Goal: Transaction & Acquisition: Book appointment/travel/reservation

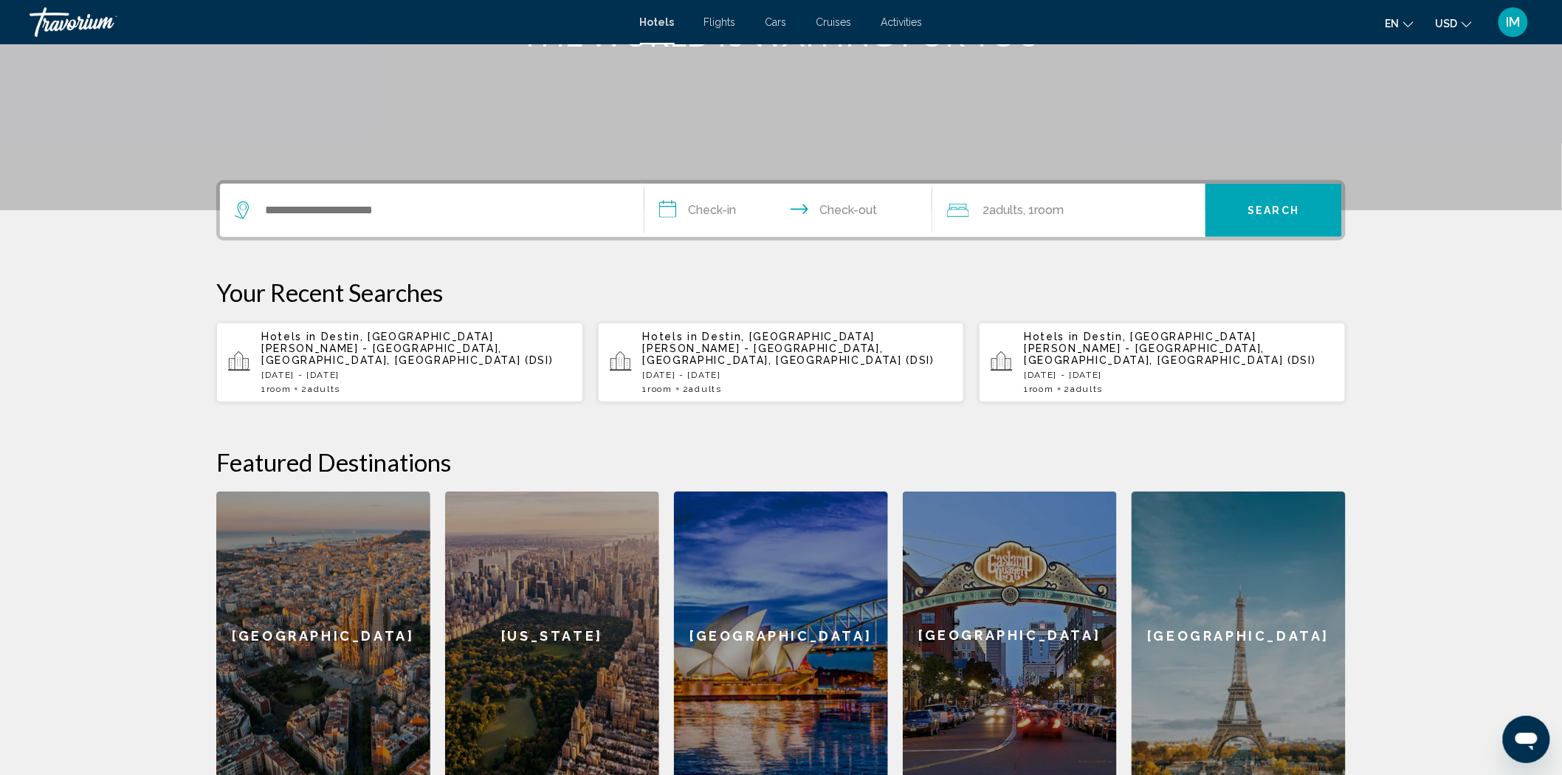
scroll to position [81, 0]
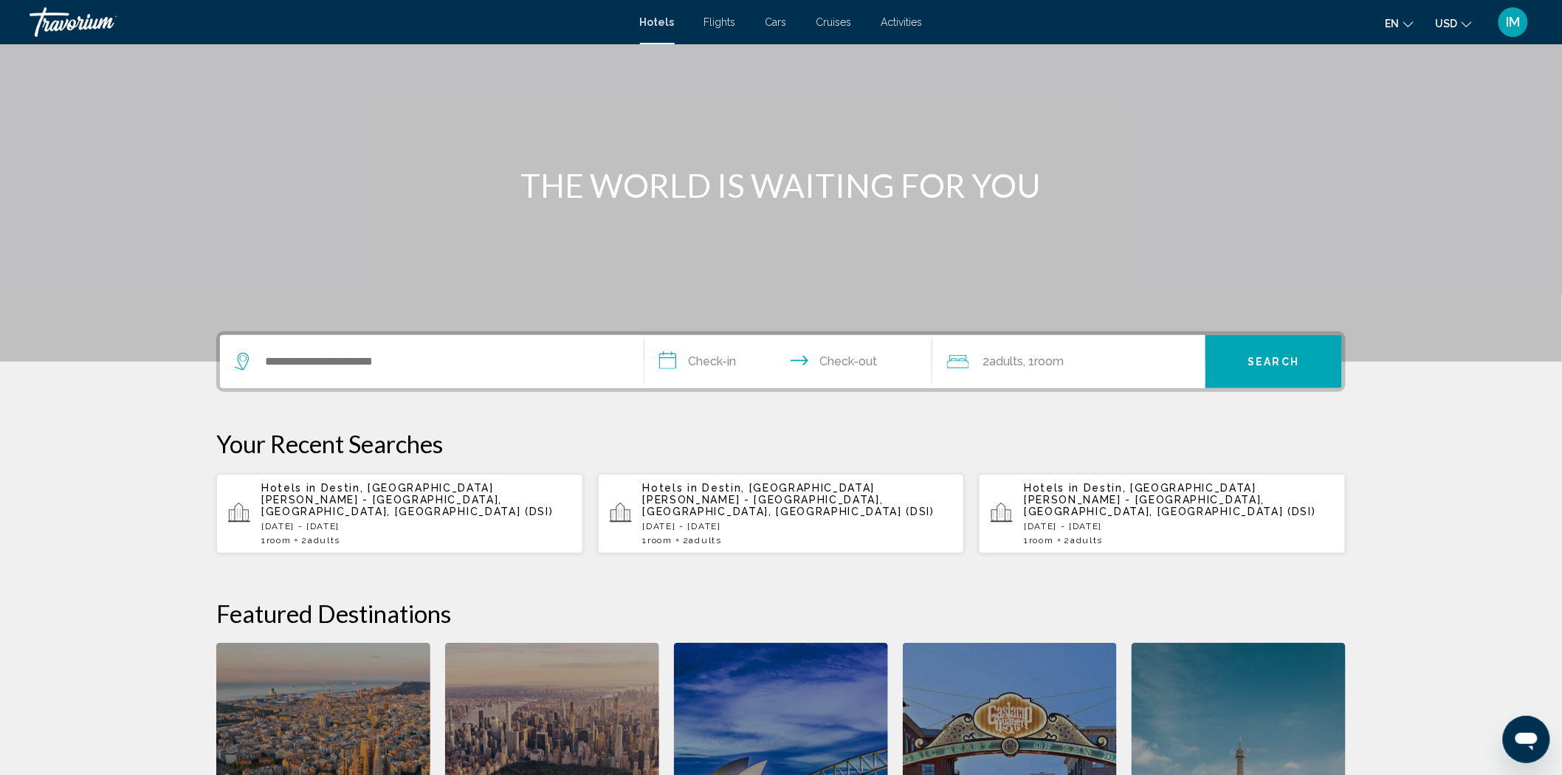
click at [544, 380] on div "Search widget" at bounding box center [432, 361] width 394 height 53
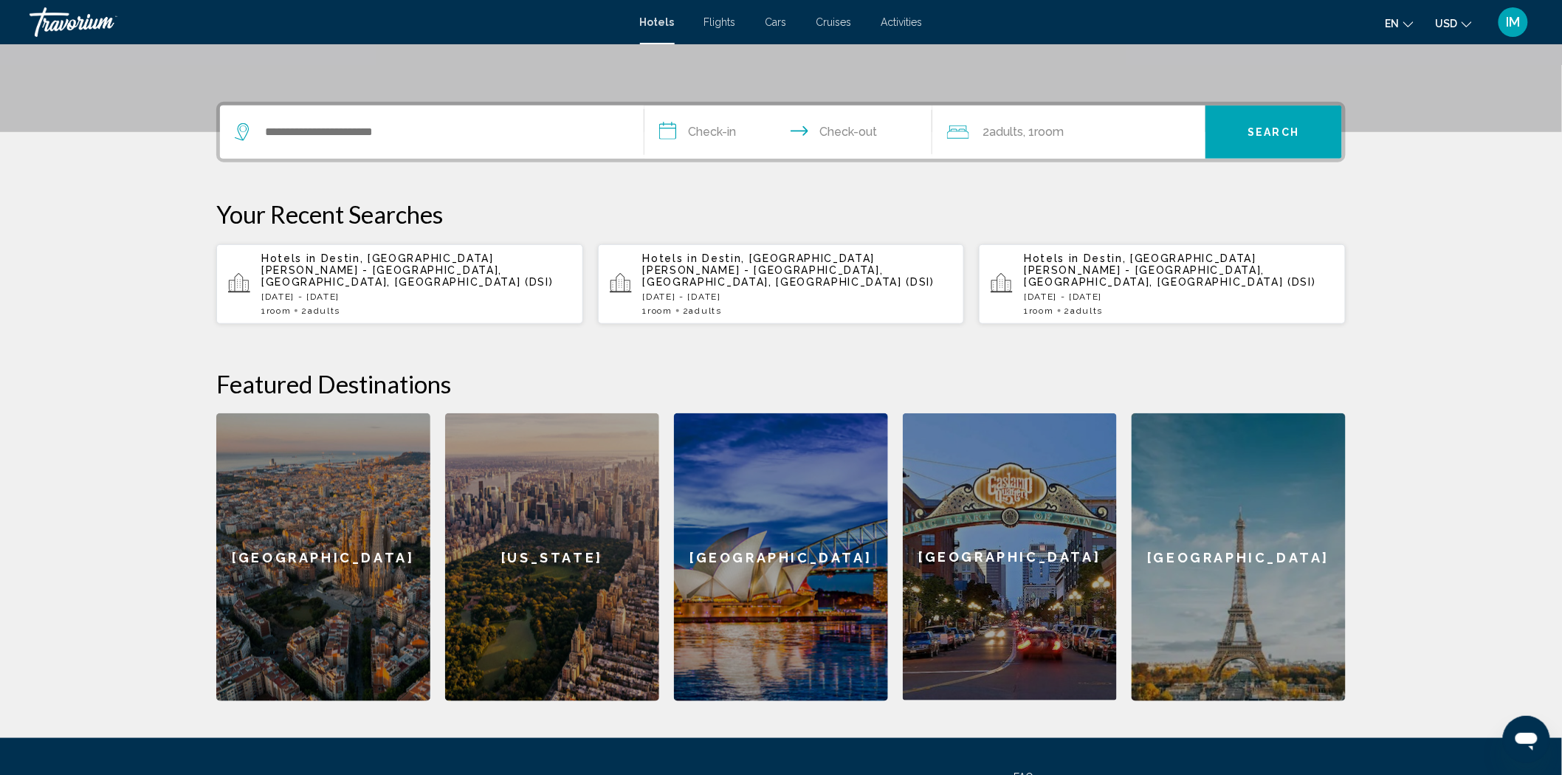
scroll to position [364, 0]
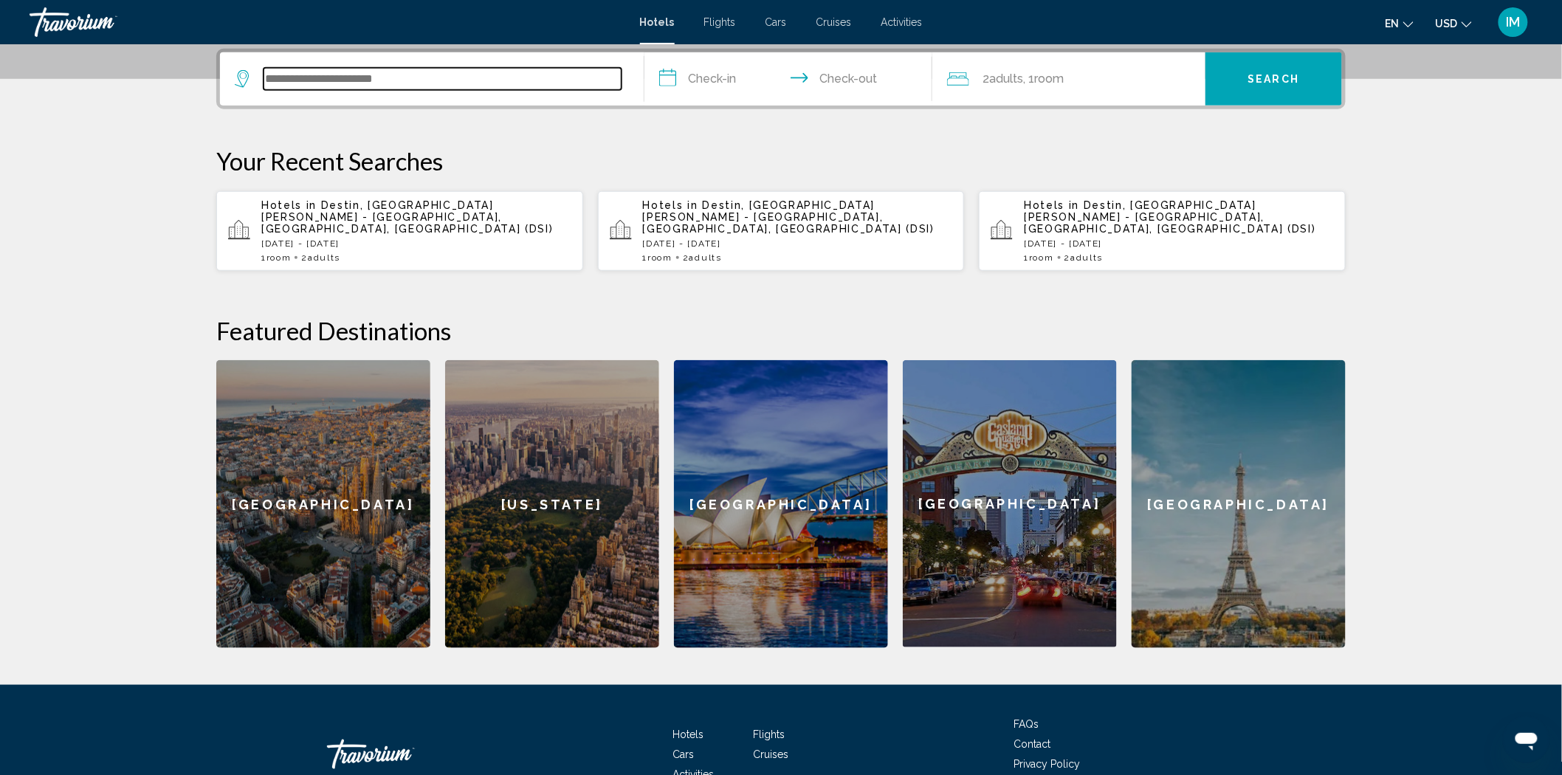
click at [548, 89] on input "Search widget" at bounding box center [442, 79] width 358 height 22
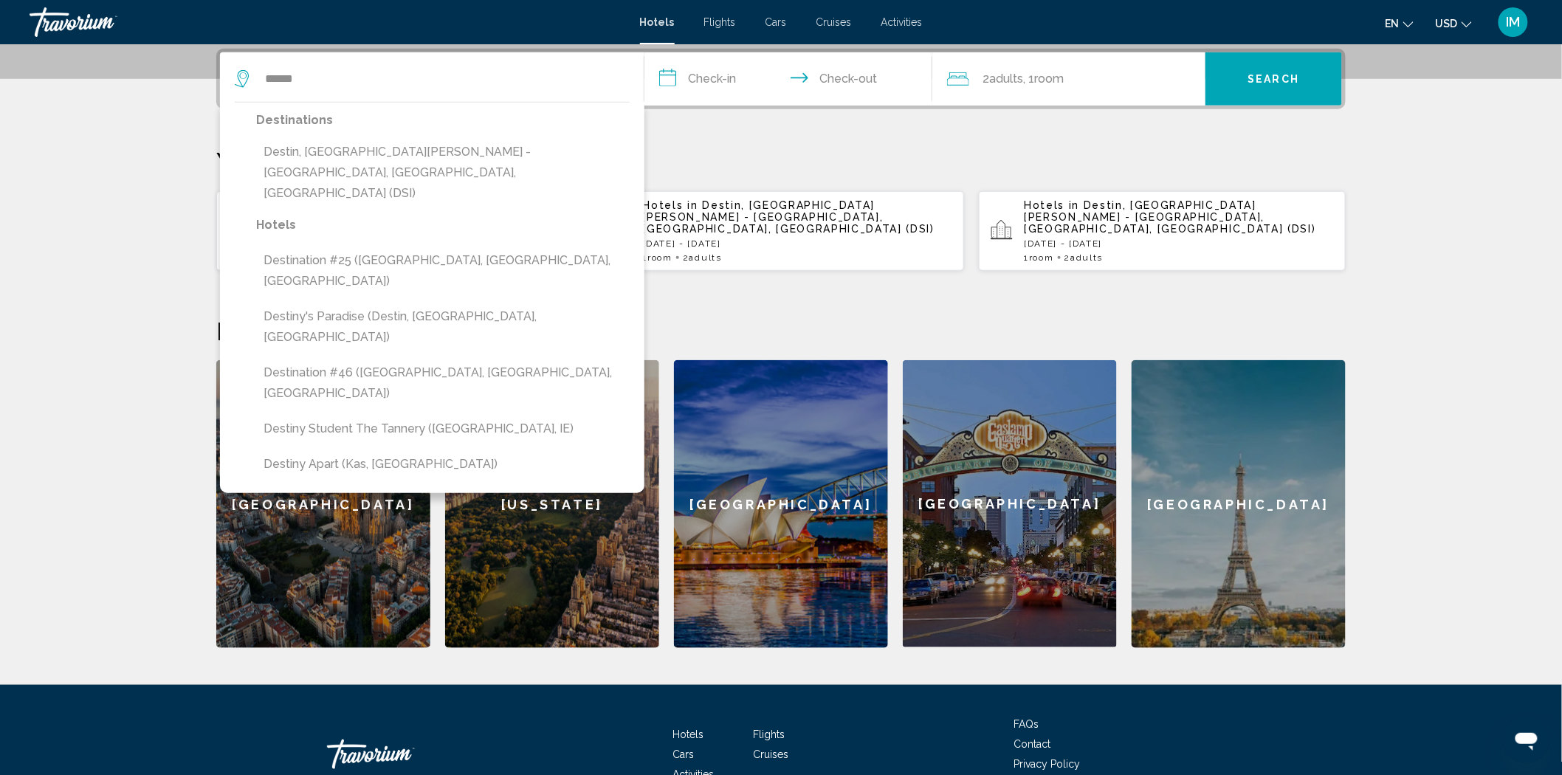
click at [533, 215] on p "Hotels" at bounding box center [442, 225] width 373 height 21
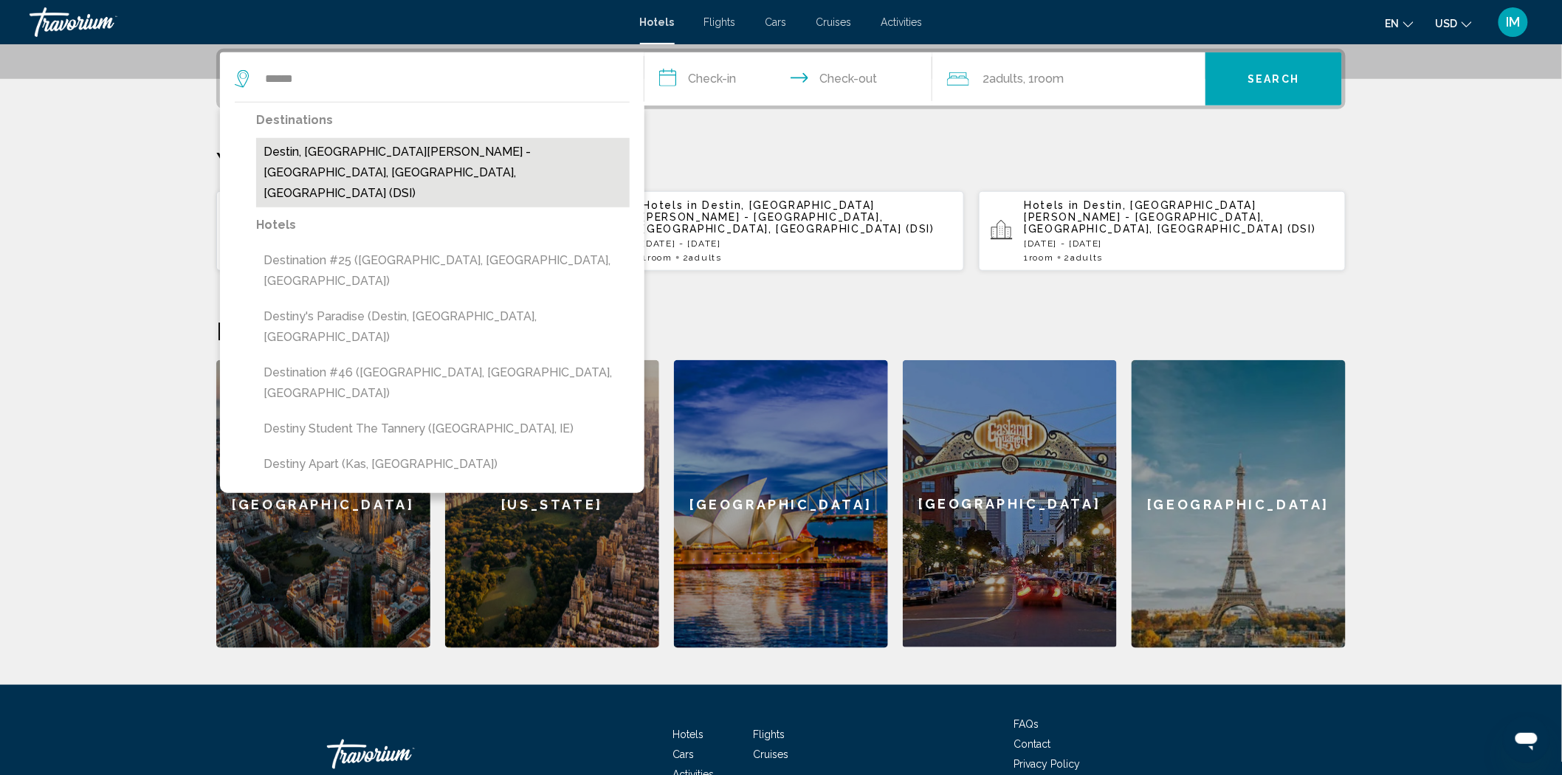
click at [373, 149] on button "Destin, [GEOGRAPHIC_DATA][PERSON_NAME] - [GEOGRAPHIC_DATA], [GEOGRAPHIC_DATA], …" at bounding box center [442, 172] width 373 height 69
type input "**********"
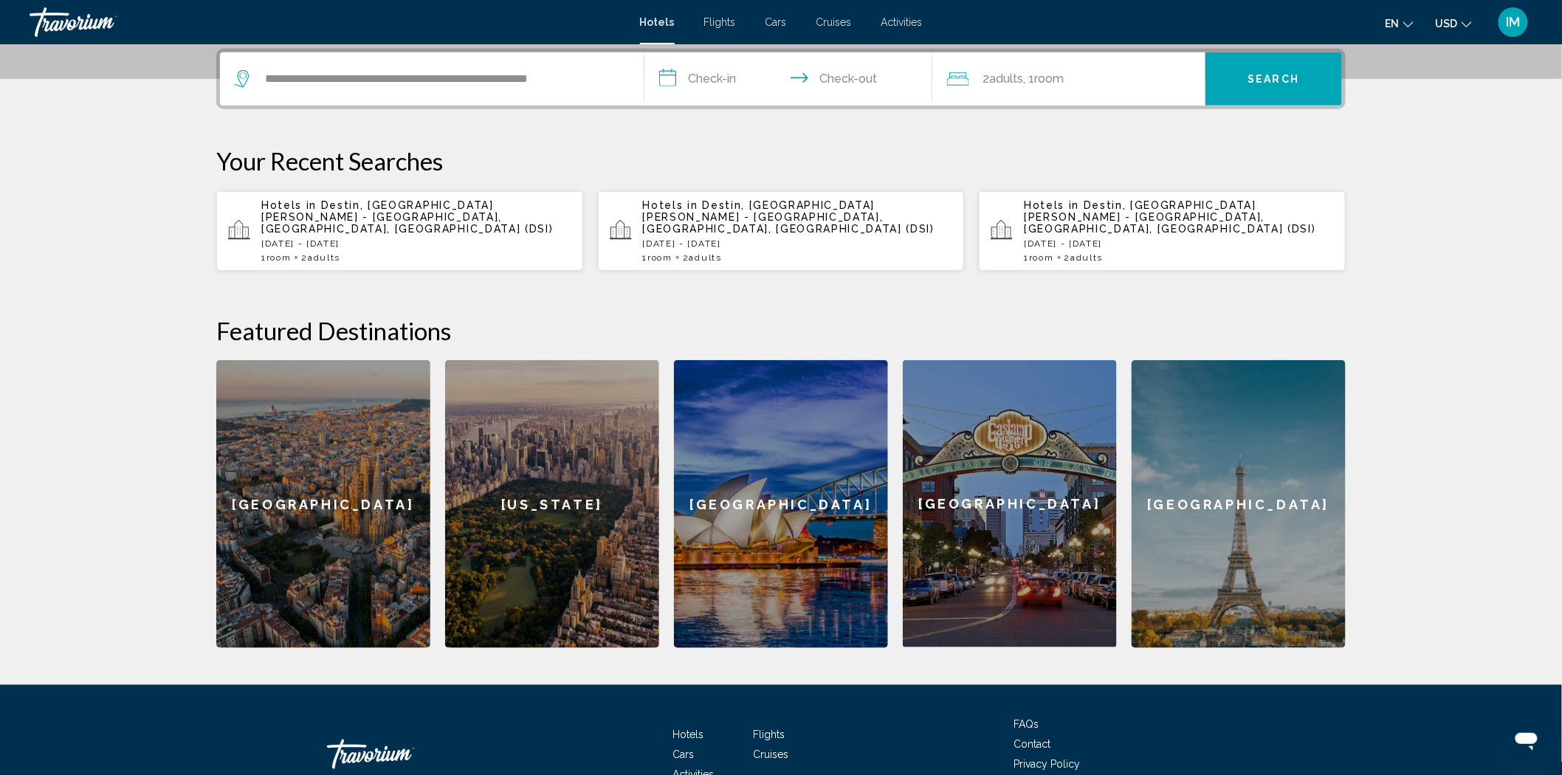
click at [706, 85] on input "**********" at bounding box center [791, 81] width 294 height 58
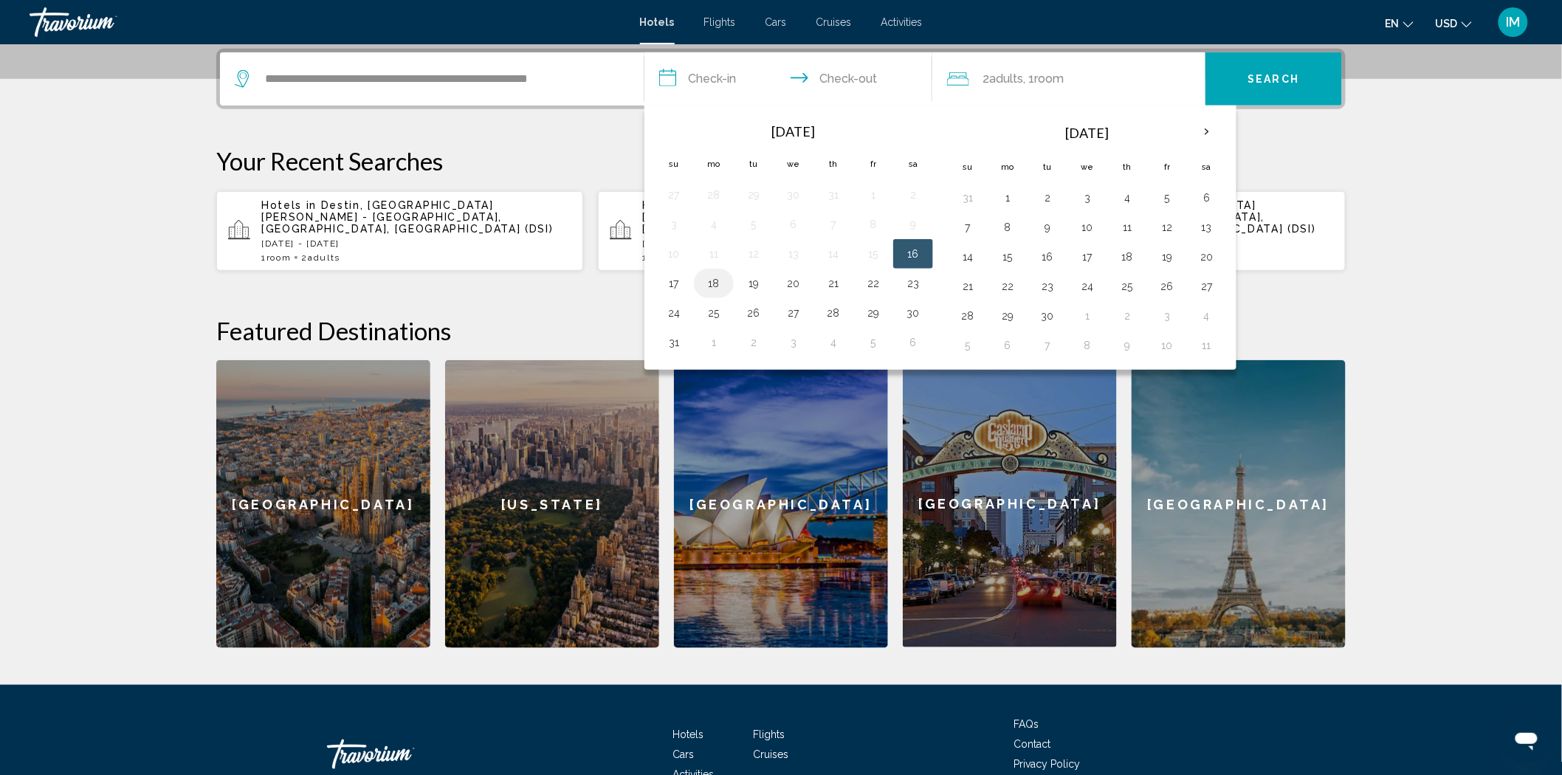
click at [717, 279] on button "18" at bounding box center [714, 283] width 24 height 21
click at [757, 283] on button "19" at bounding box center [754, 283] width 24 height 21
type input "**********"
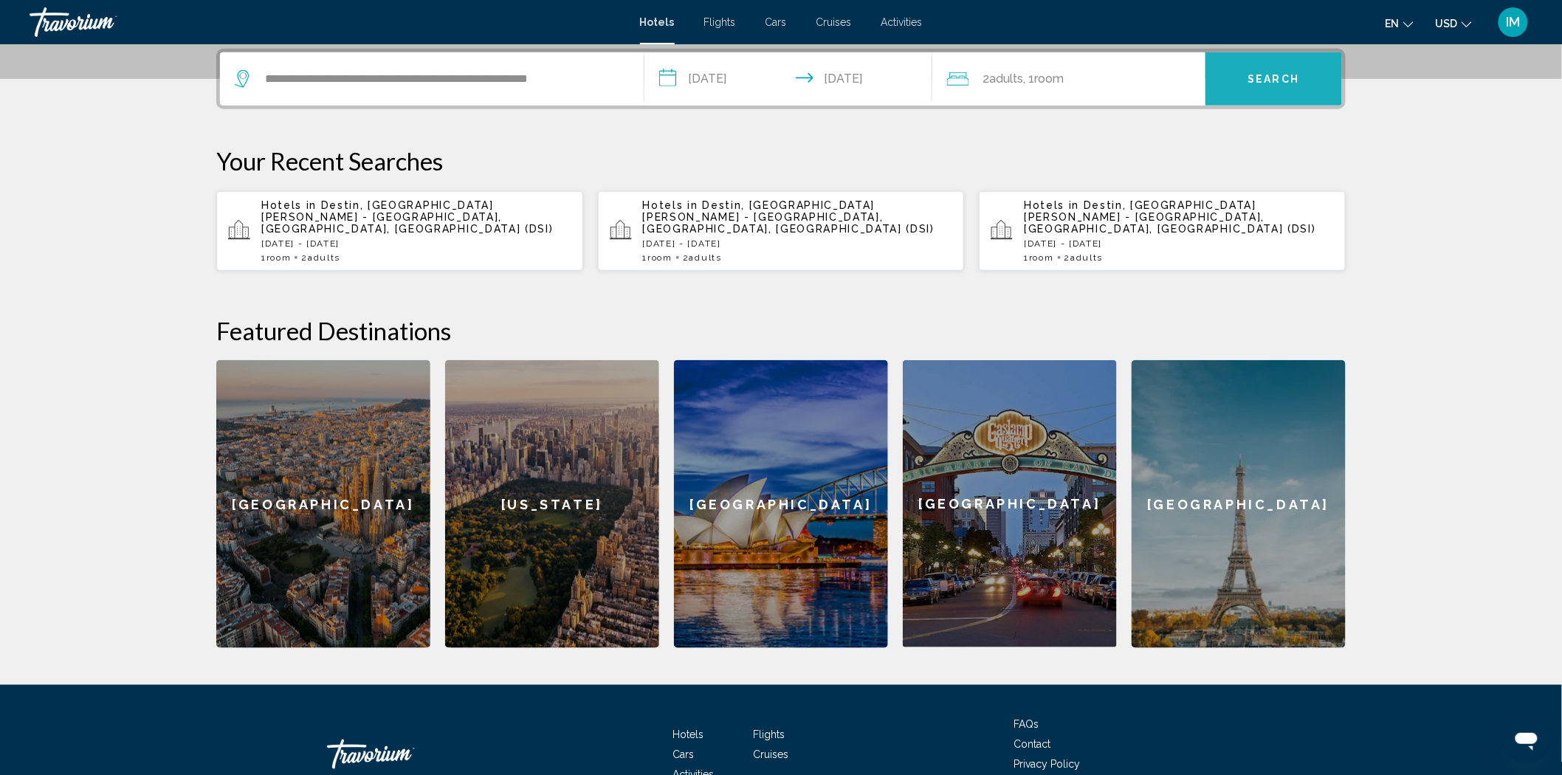
click at [1259, 74] on span "Search" at bounding box center [1274, 80] width 52 height 12
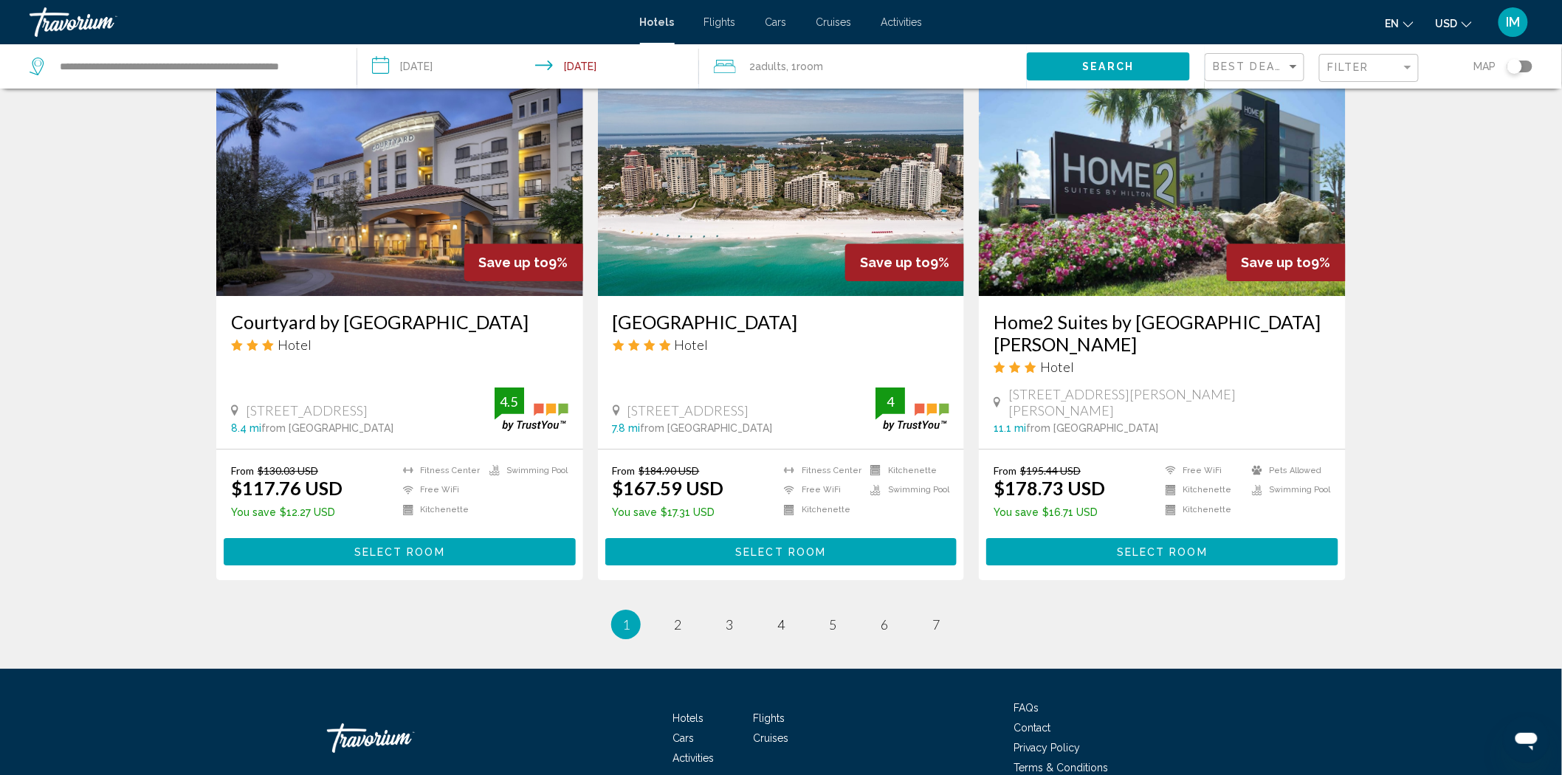
scroll to position [1762, 0]
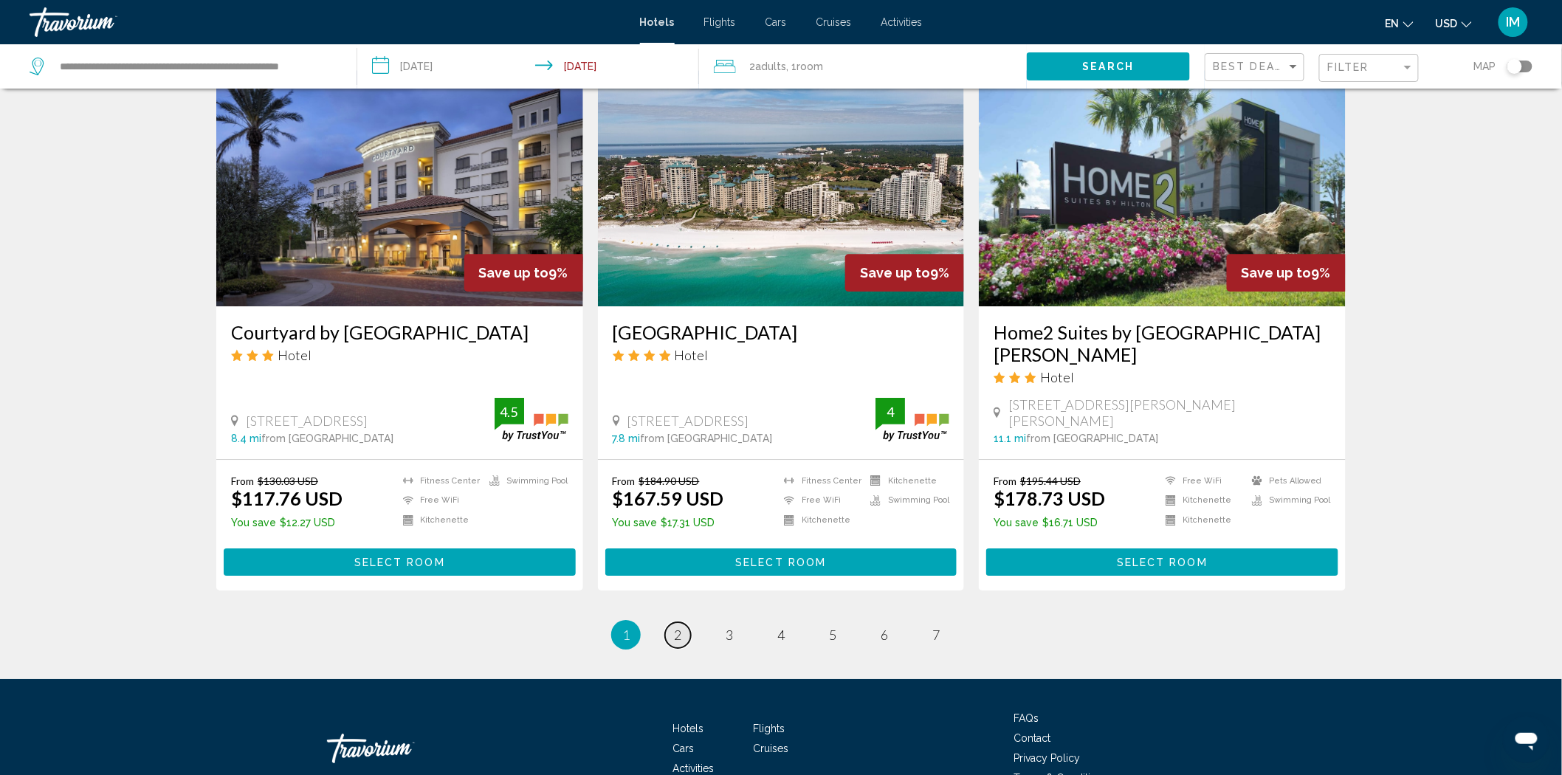
click at [683, 622] on link "page 2" at bounding box center [678, 635] width 26 height 26
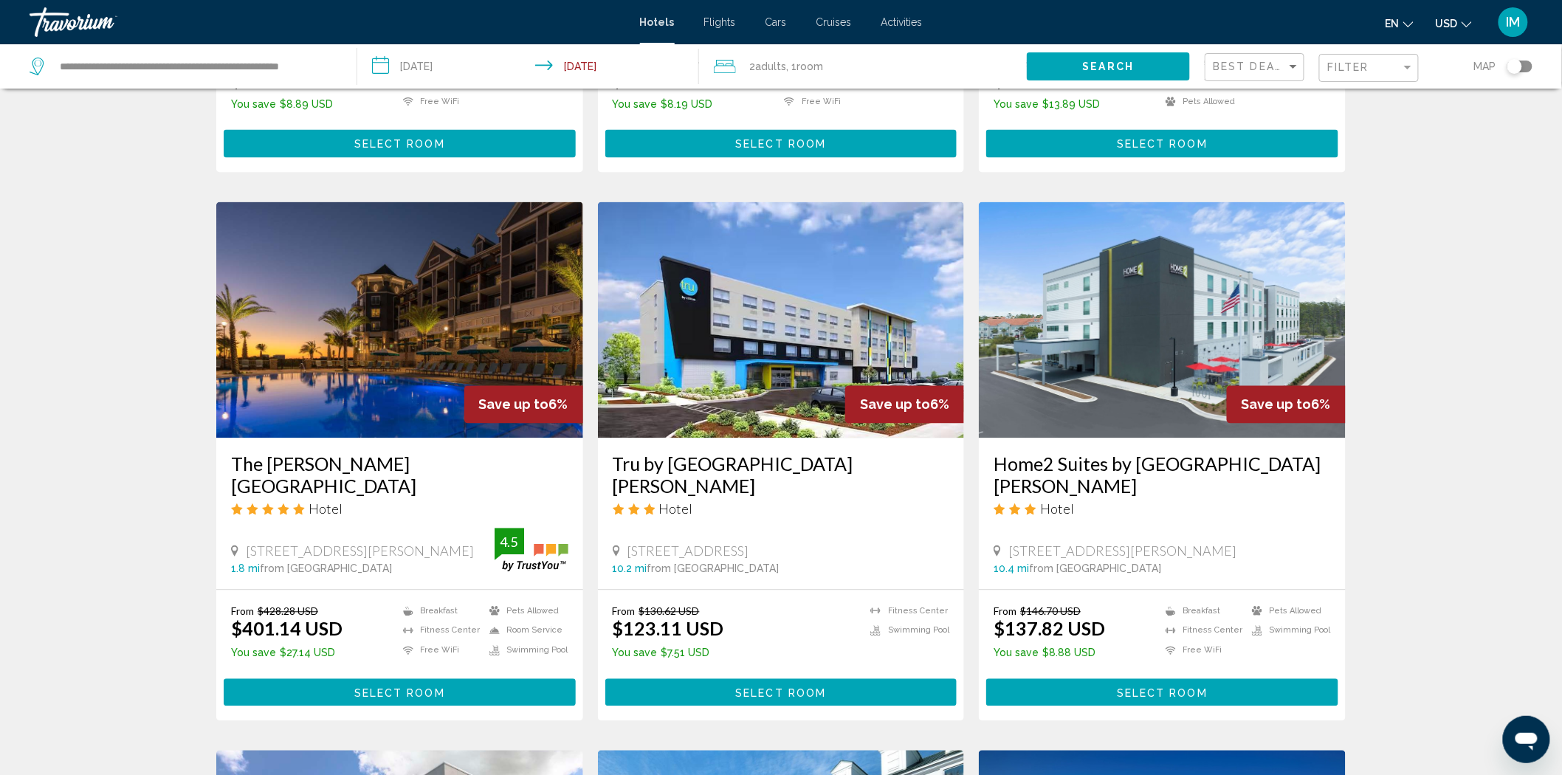
scroll to position [1059, 0]
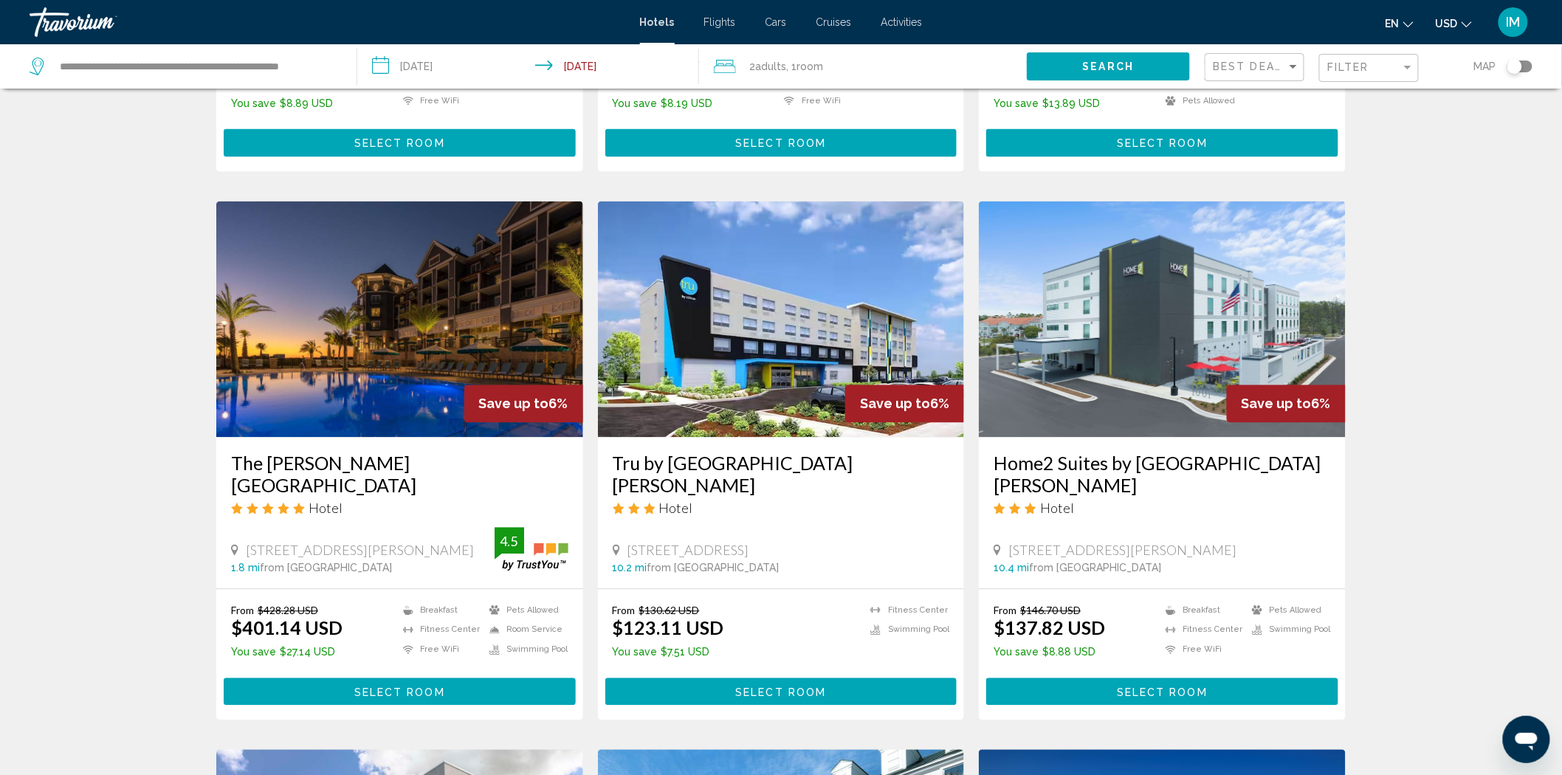
drag, startPoint x: 683, startPoint y: 587, endPoint x: 160, endPoint y: 474, distance: 535.3
click at [160, 474] on div "Hotel Search Results - 78 places to spend your time Save up to 9% Homewood Suit…" at bounding box center [781, 186] width 1562 height 2284
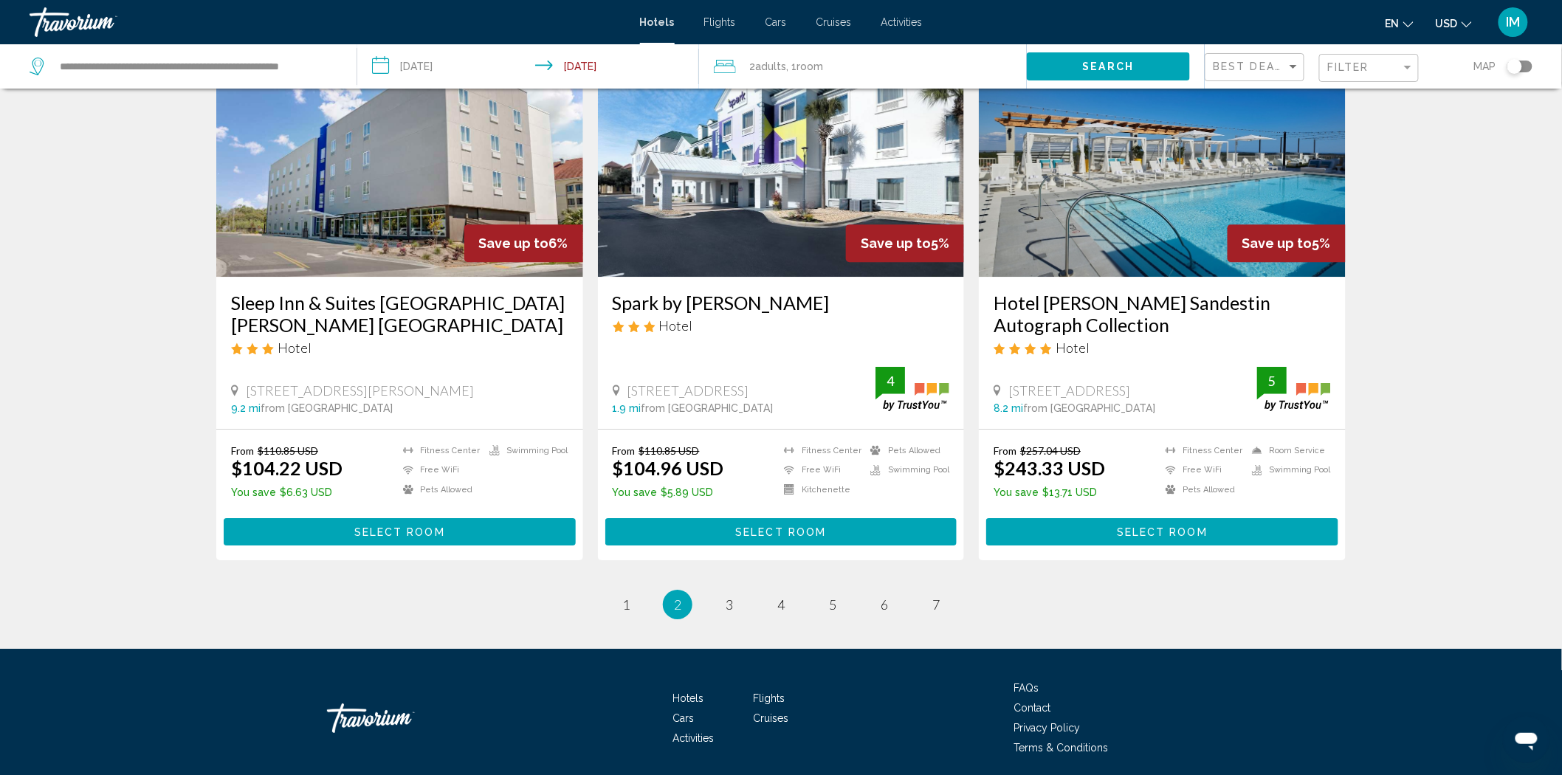
scroll to position [1779, 0]
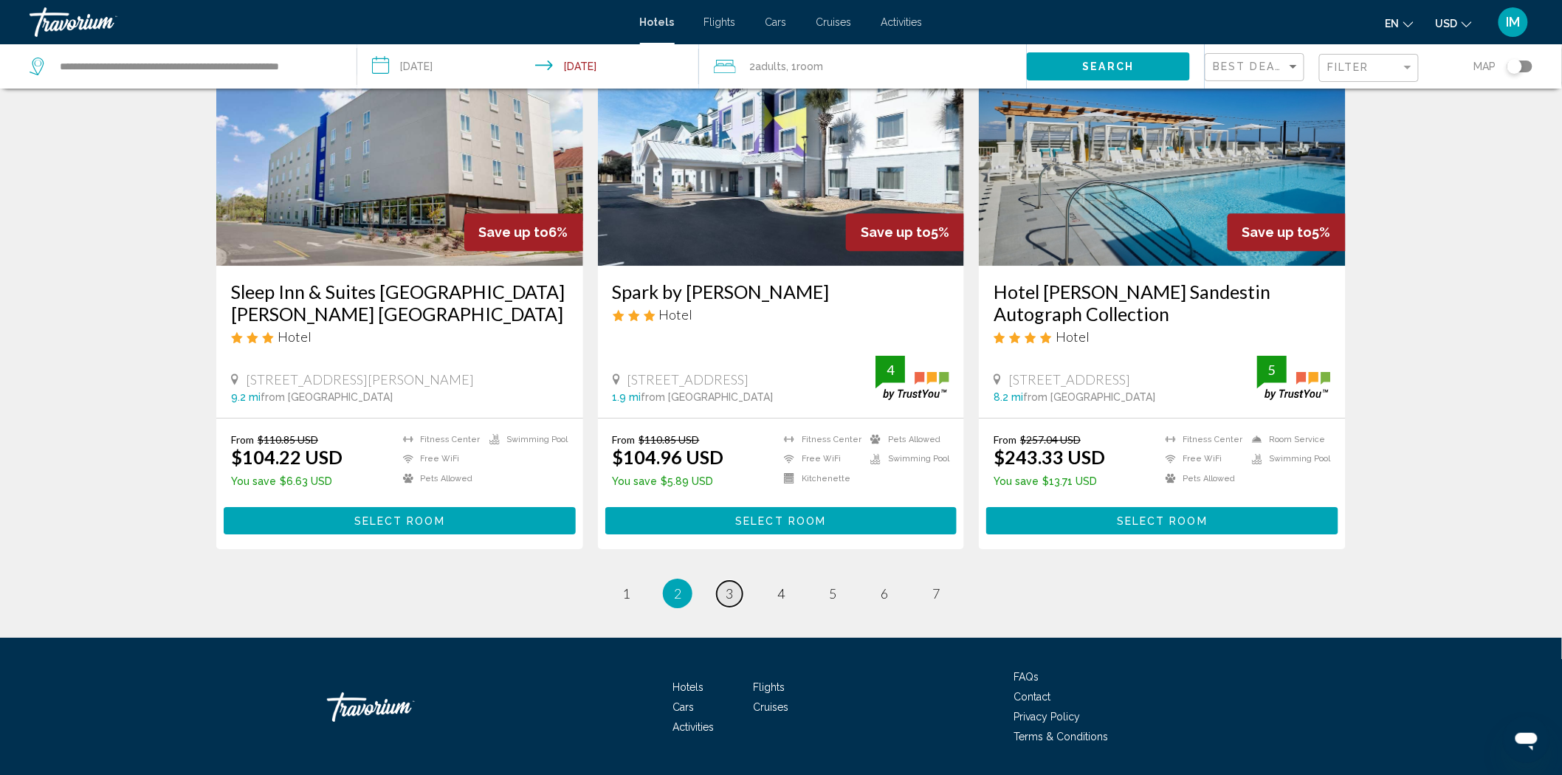
click at [731, 585] on span "3" at bounding box center [728, 593] width 7 height 16
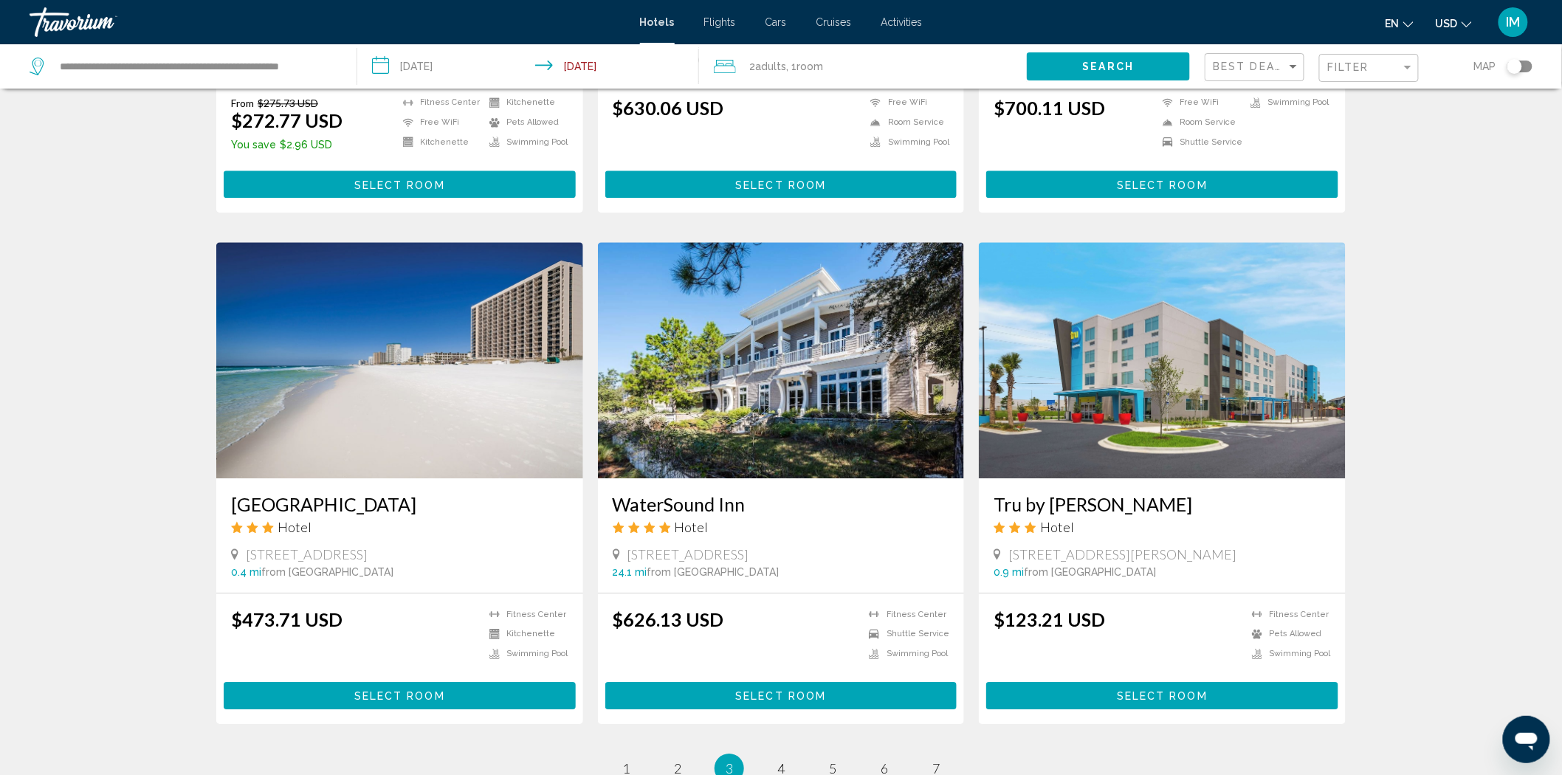
scroll to position [1610, 0]
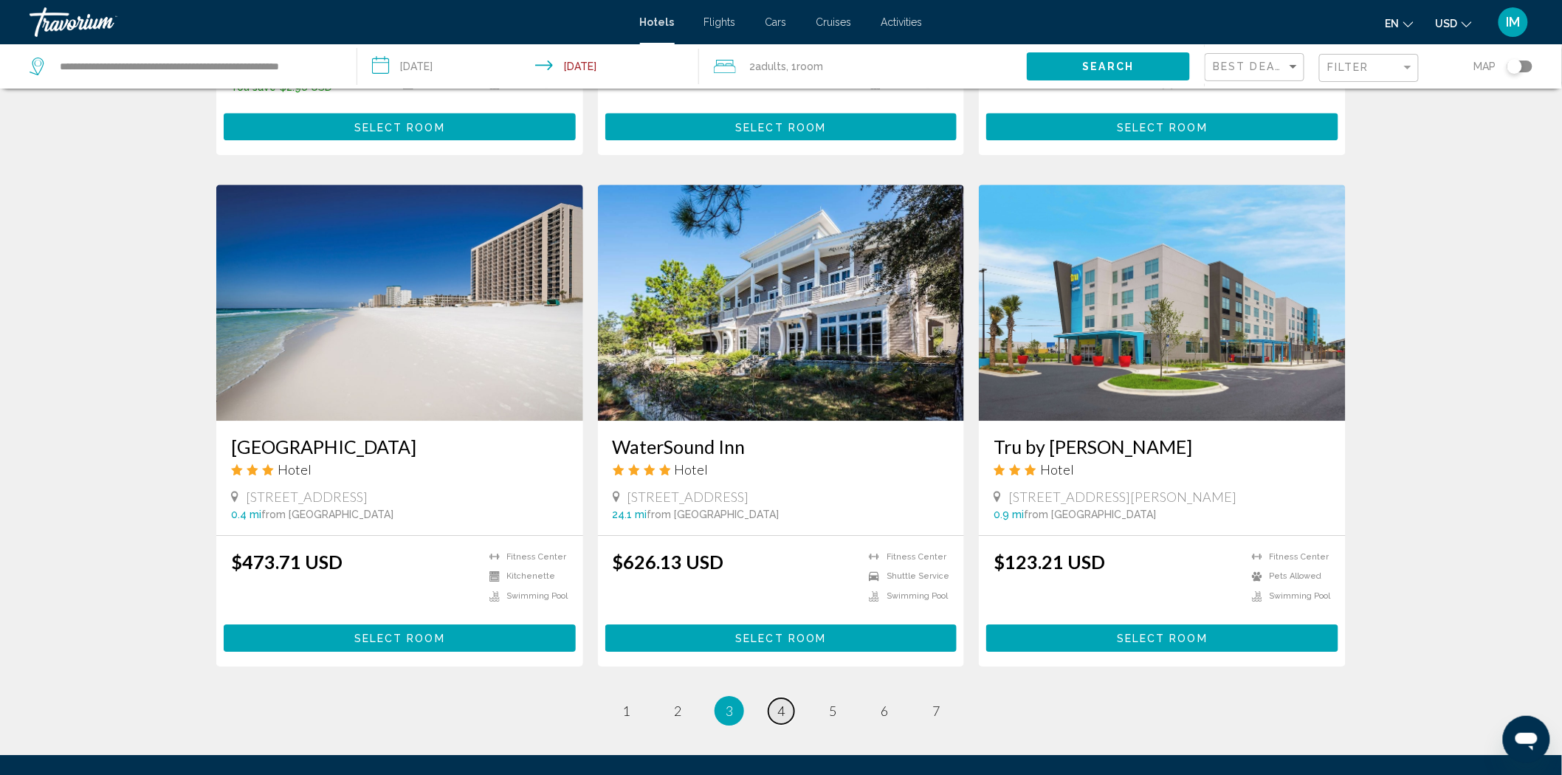
click at [778, 703] on span "4" at bounding box center [780, 711] width 7 height 16
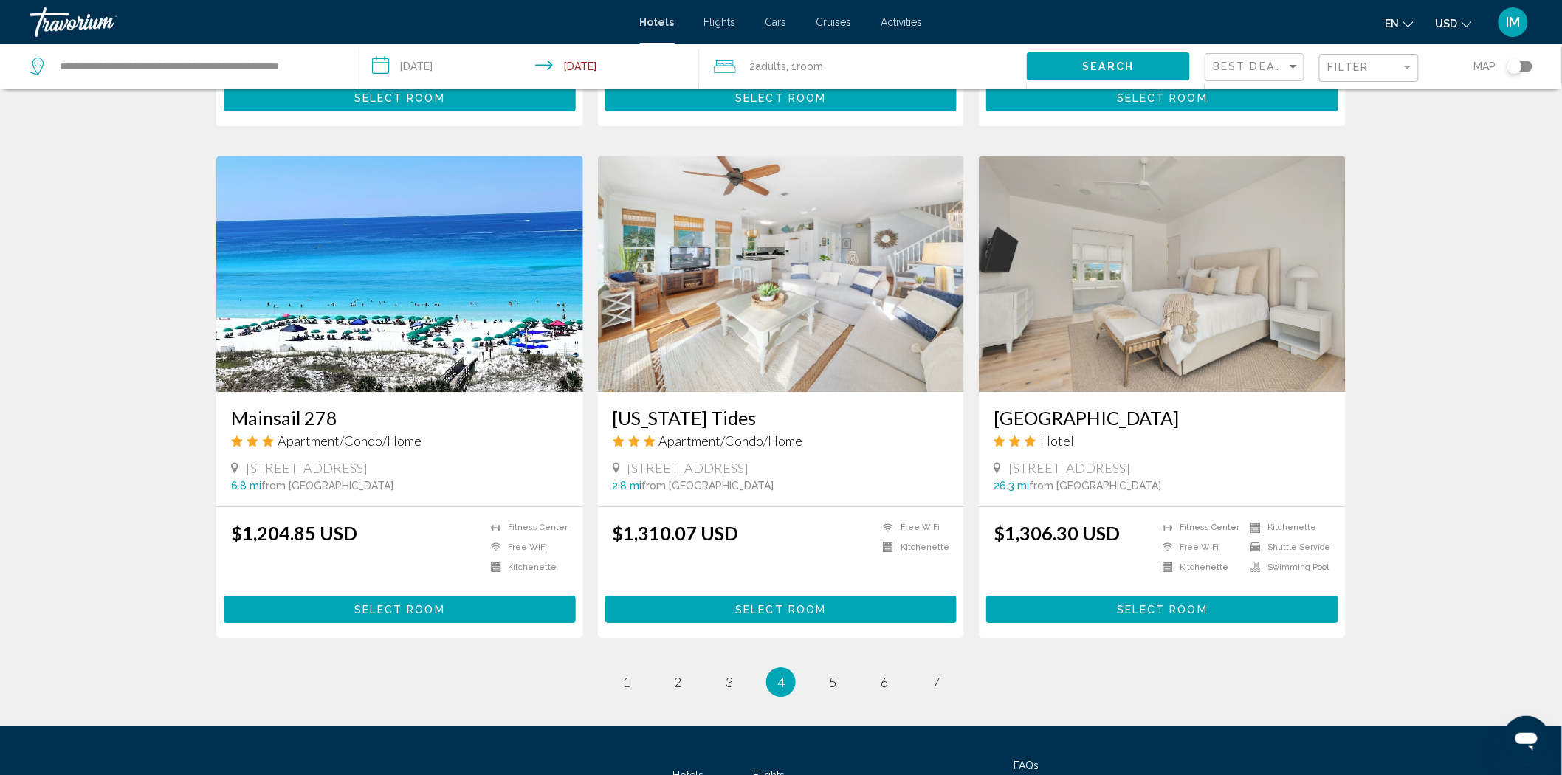
scroll to position [1612, 0]
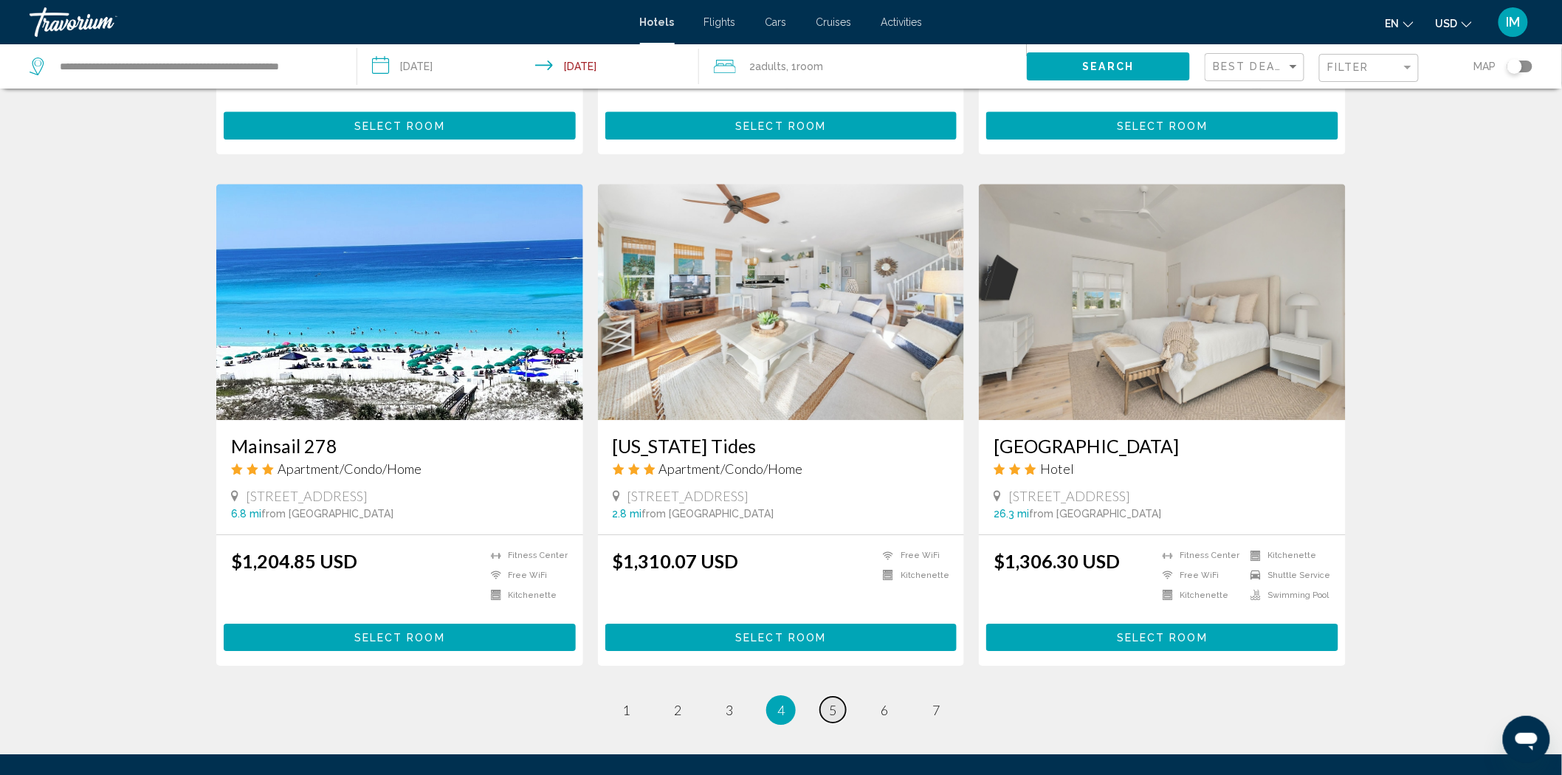
click at [824, 697] on link "page 5" at bounding box center [833, 710] width 26 height 26
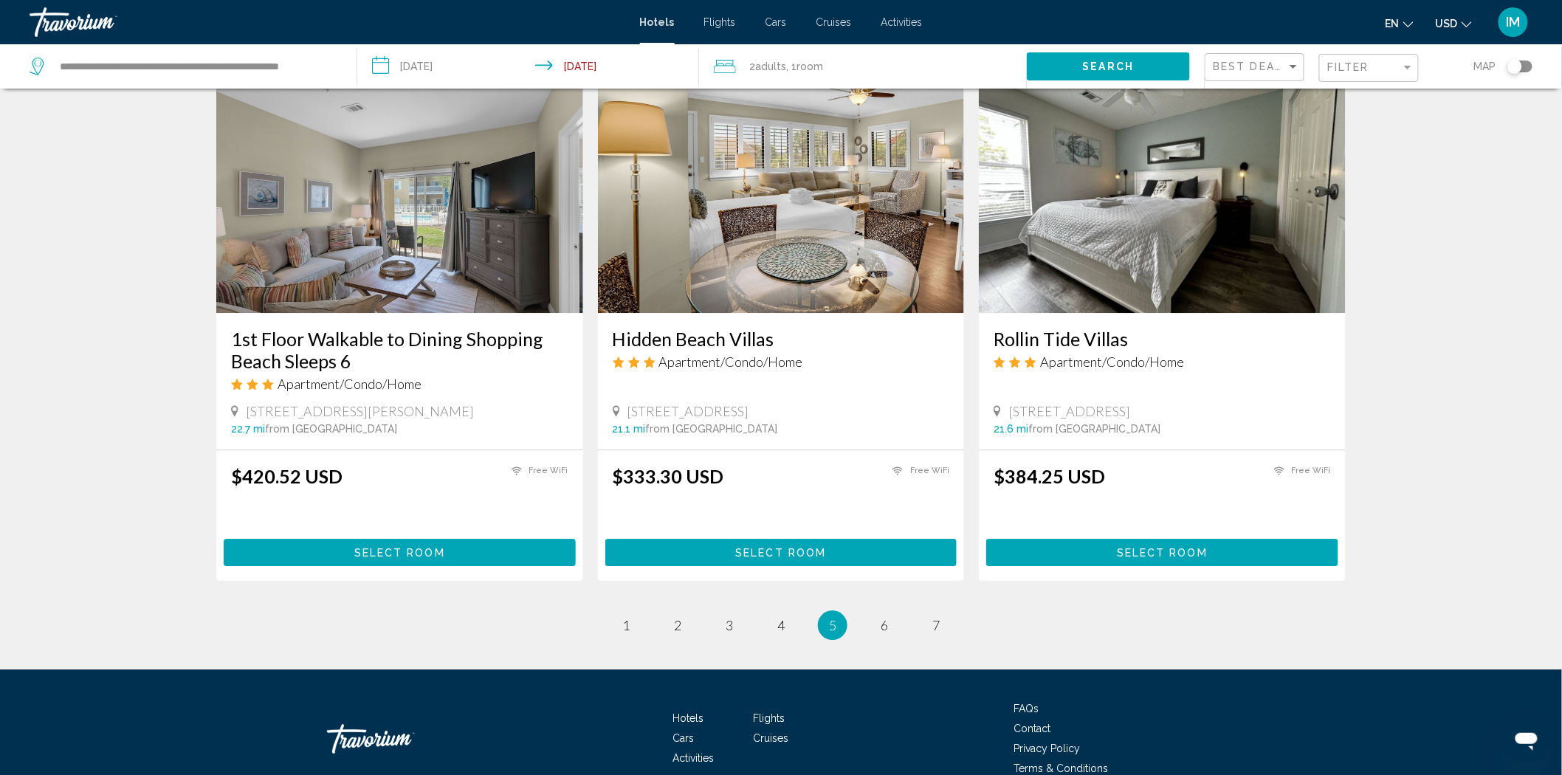
scroll to position [1660, 0]
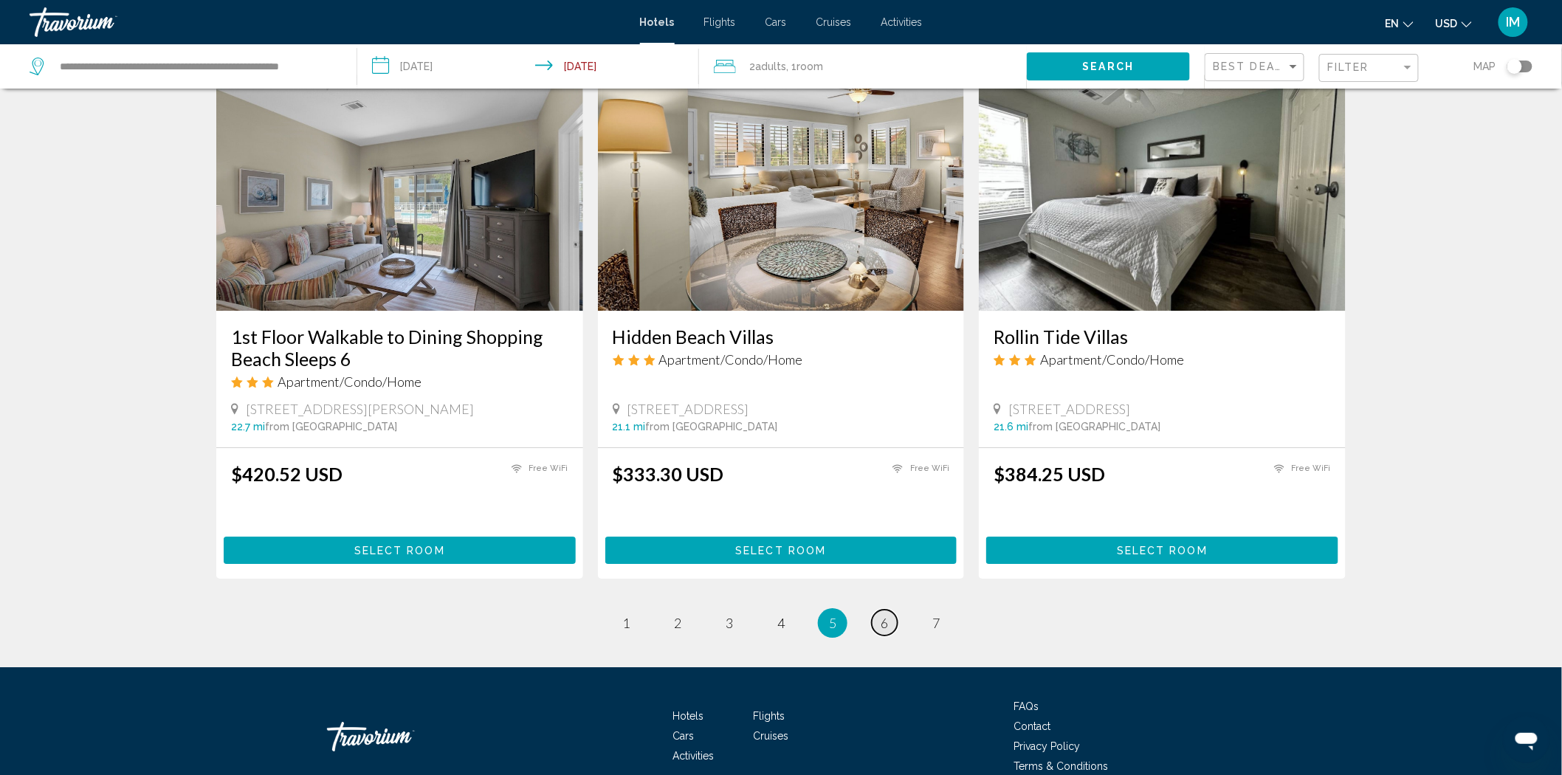
click at [875, 623] on link "page 6" at bounding box center [885, 623] width 26 height 26
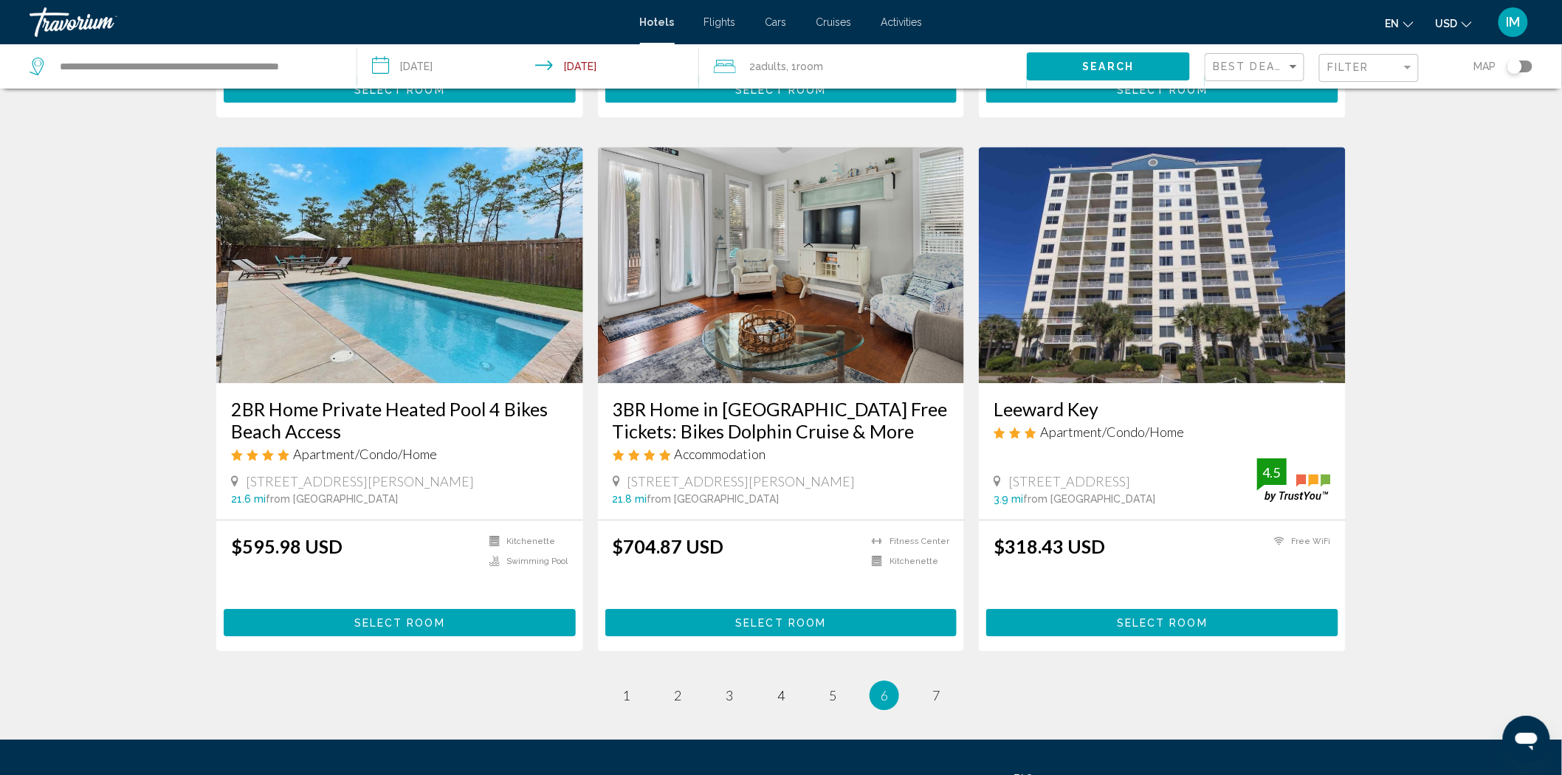
scroll to position [1657, 0]
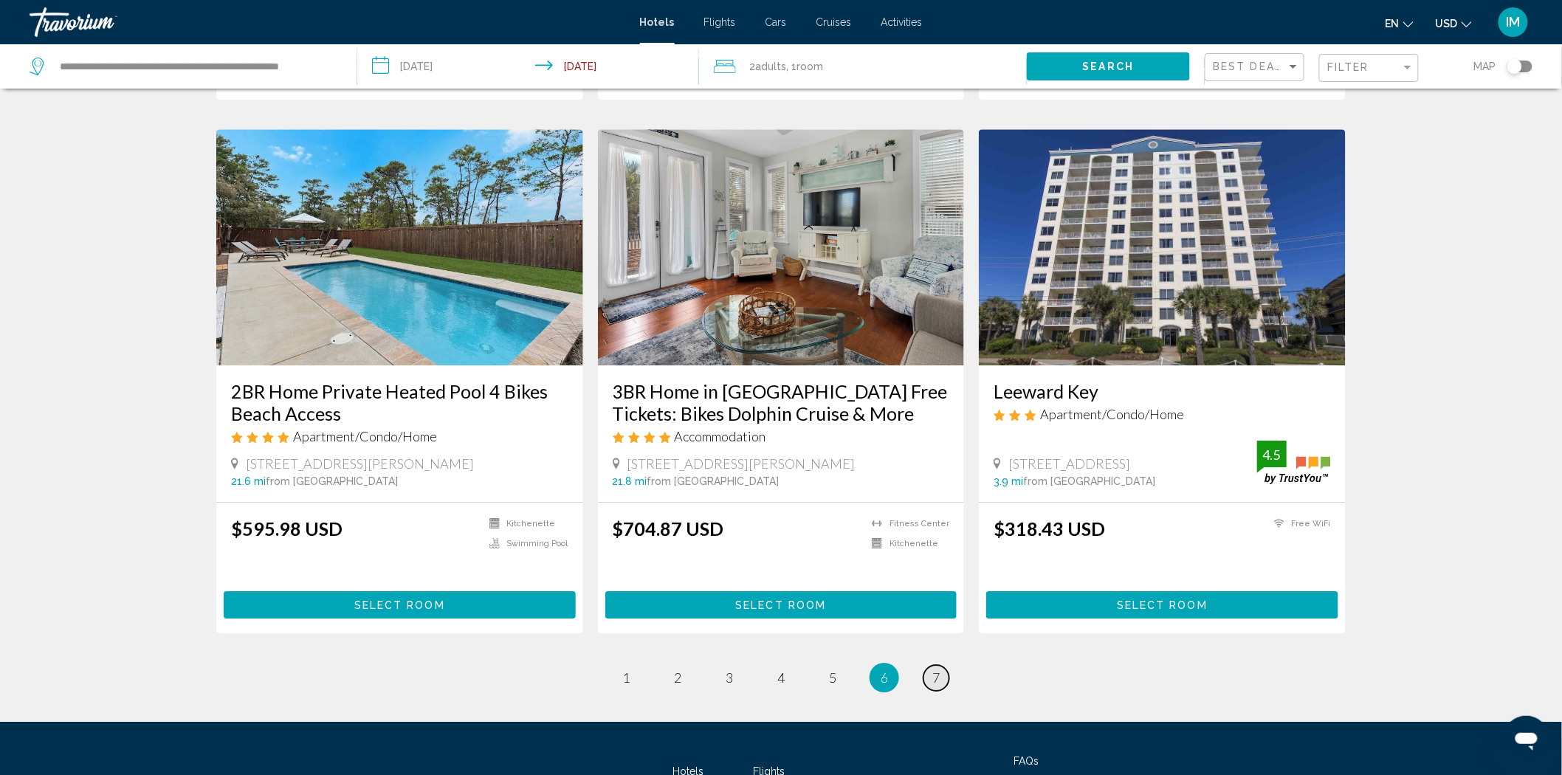
click at [942, 665] on link "page 7" at bounding box center [936, 678] width 26 height 26
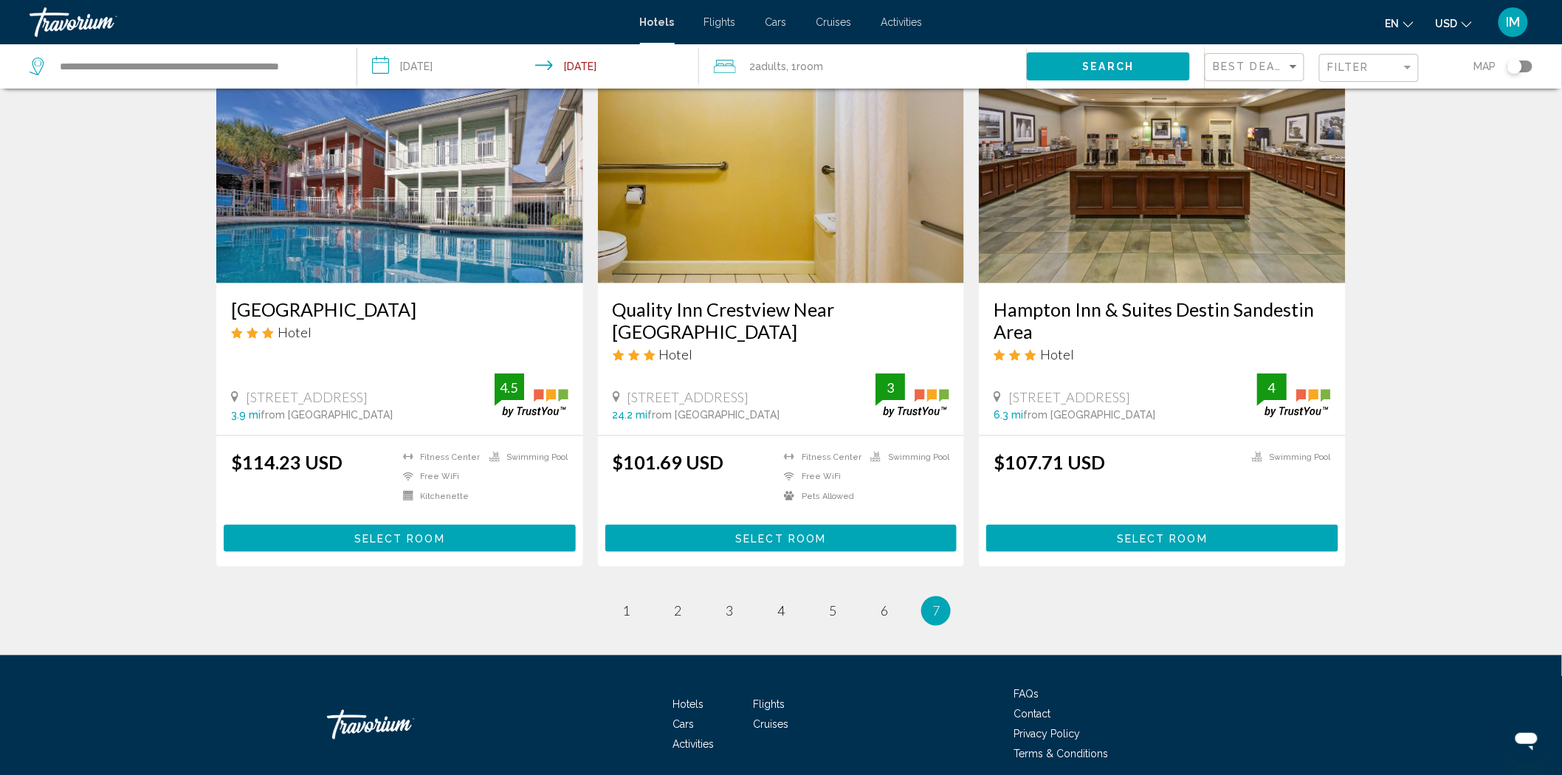
scroll to position [638, 0]
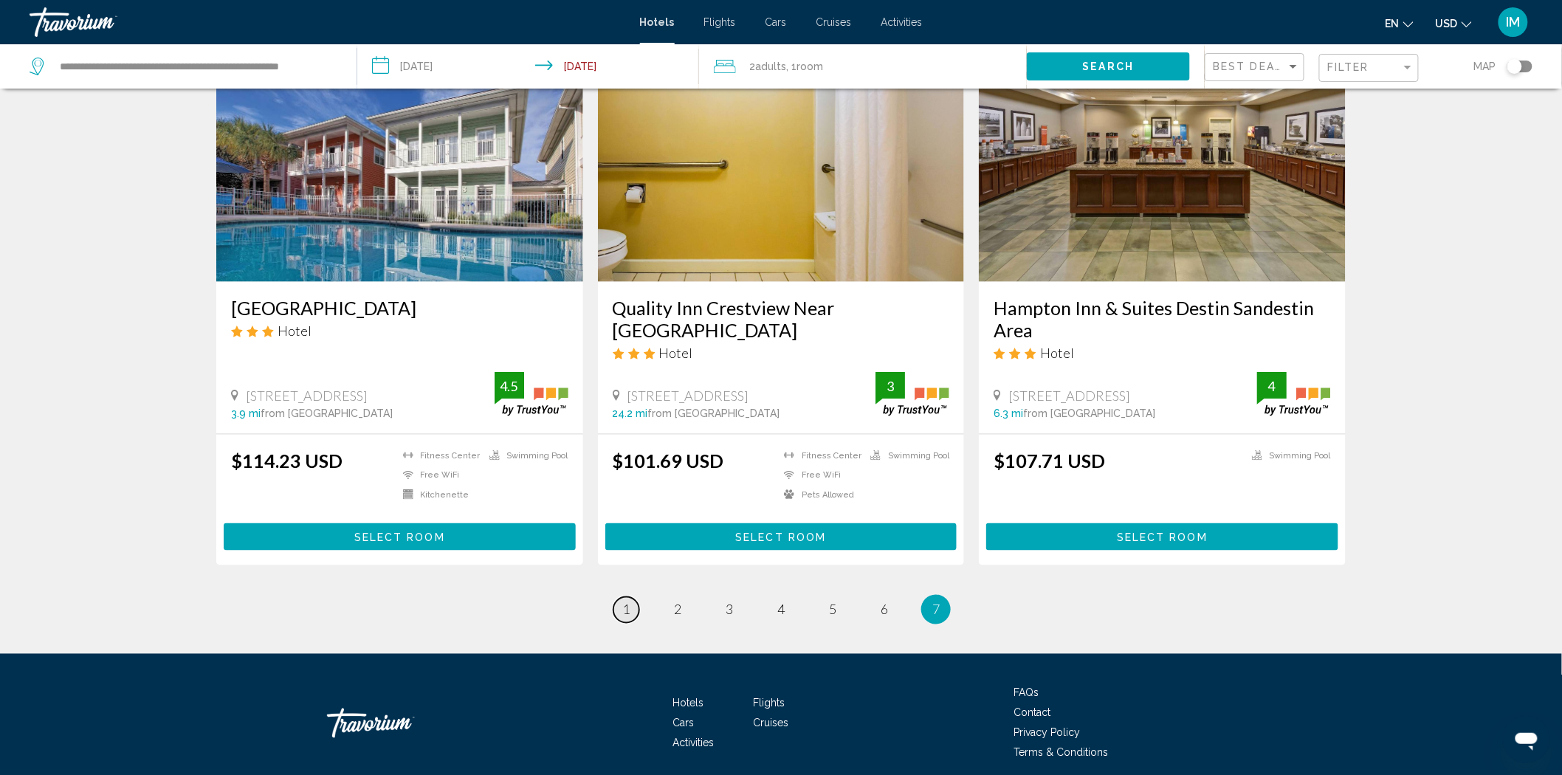
click at [627, 601] on span "1" at bounding box center [625, 609] width 7 height 16
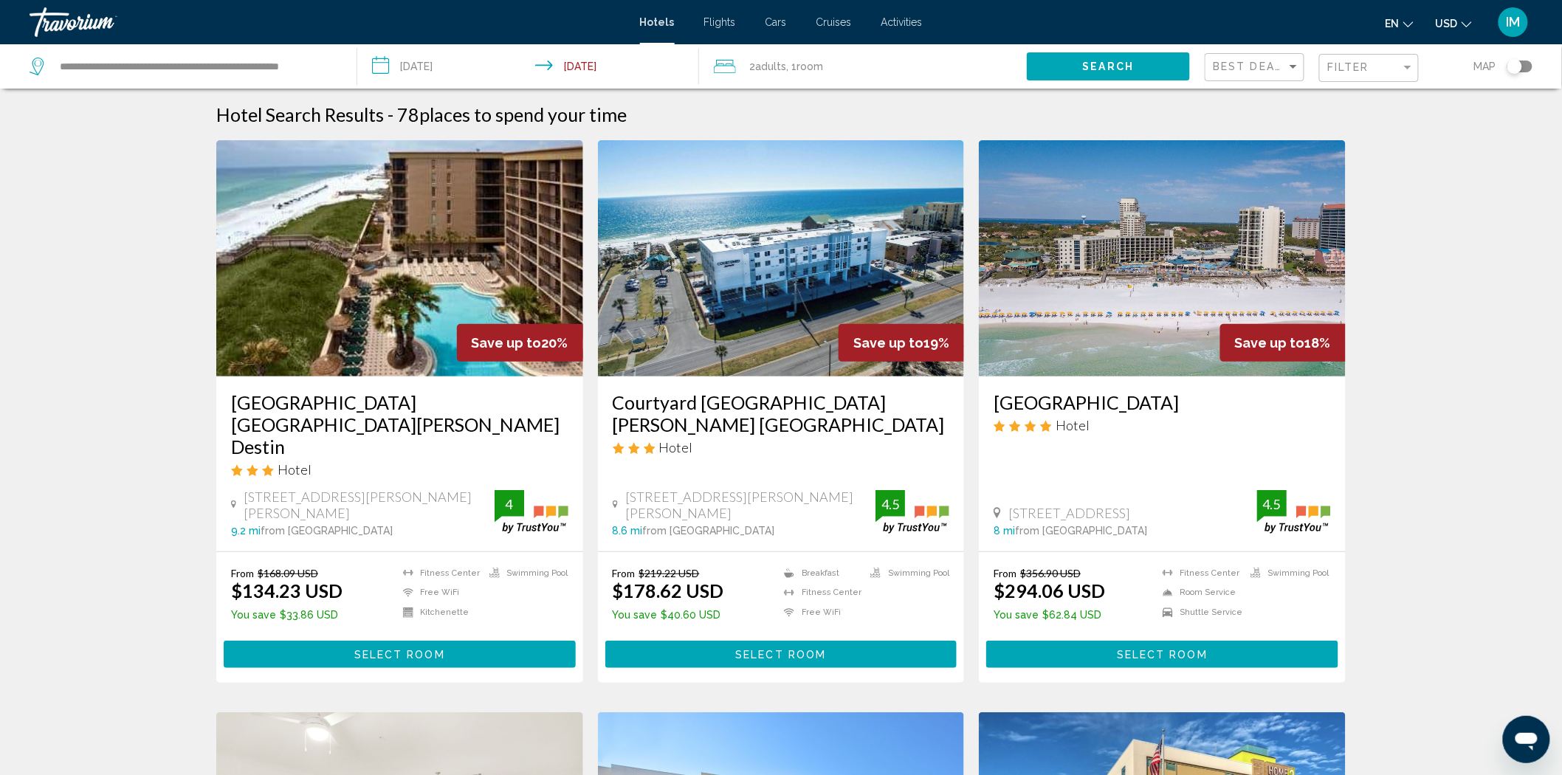
click at [345, 399] on h3 "[GEOGRAPHIC_DATA] [GEOGRAPHIC_DATA][PERSON_NAME] Destin" at bounding box center [399, 424] width 337 height 66
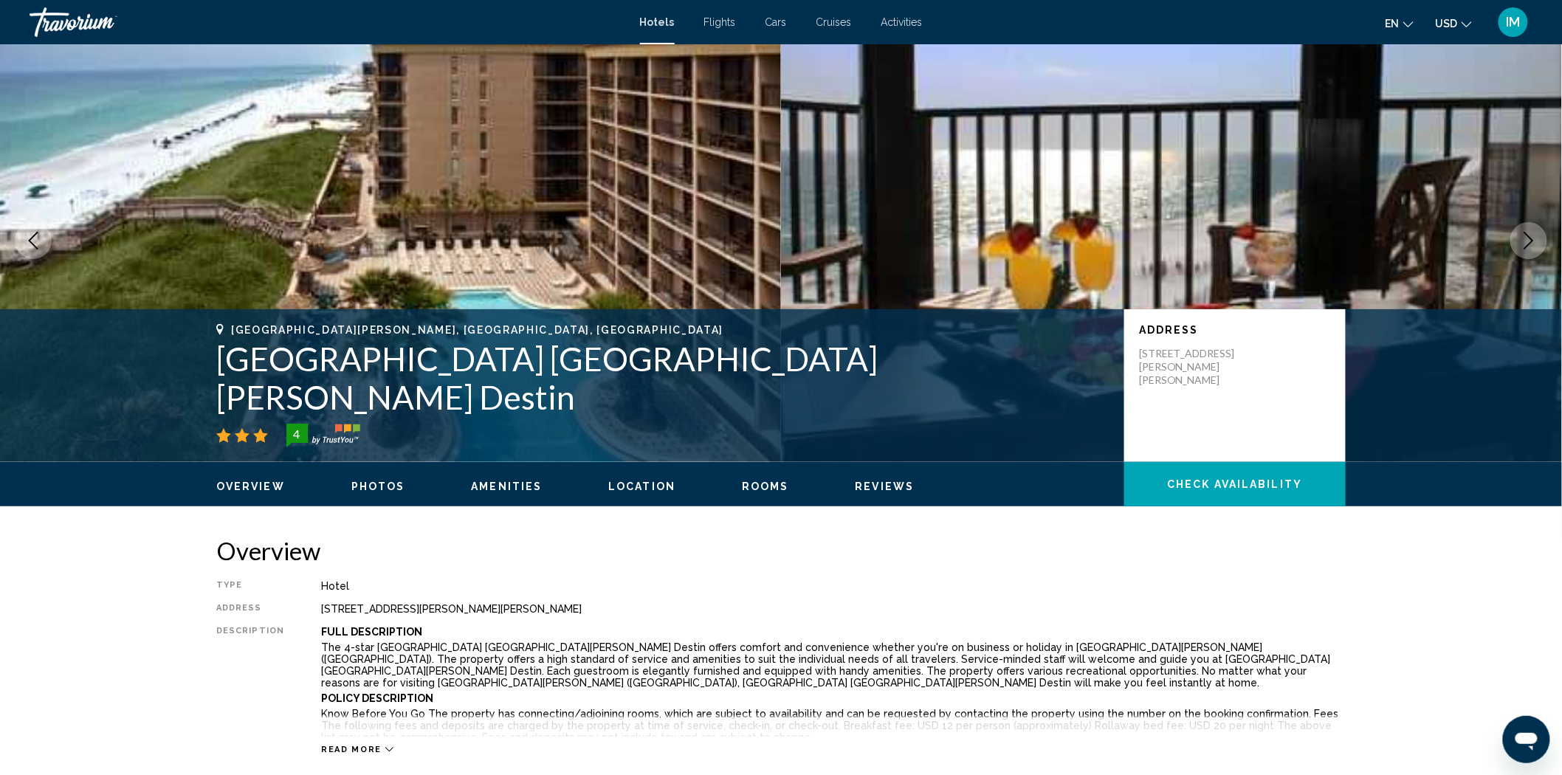
scroll to position [26, 0]
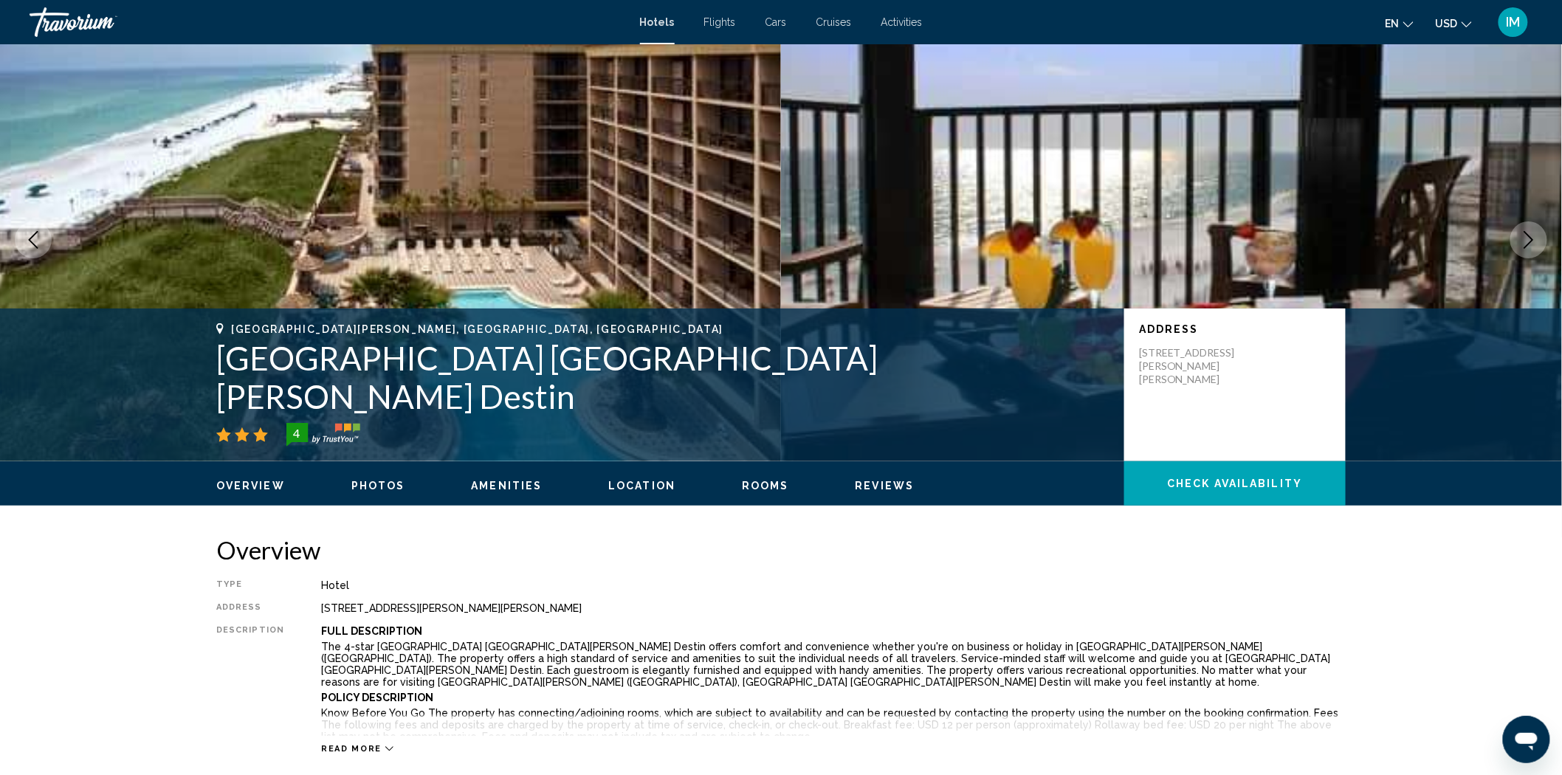
drag, startPoint x: 1241, startPoint y: 407, endPoint x: 1152, endPoint y: 381, distance: 93.0
click at [1166, 381] on p "[STREET_ADDRESS][PERSON_NAME][PERSON_NAME]" at bounding box center [1198, 366] width 118 height 40
click at [1141, 379] on p "[STREET_ADDRESS][PERSON_NAME][PERSON_NAME]" at bounding box center [1198, 366] width 118 height 40
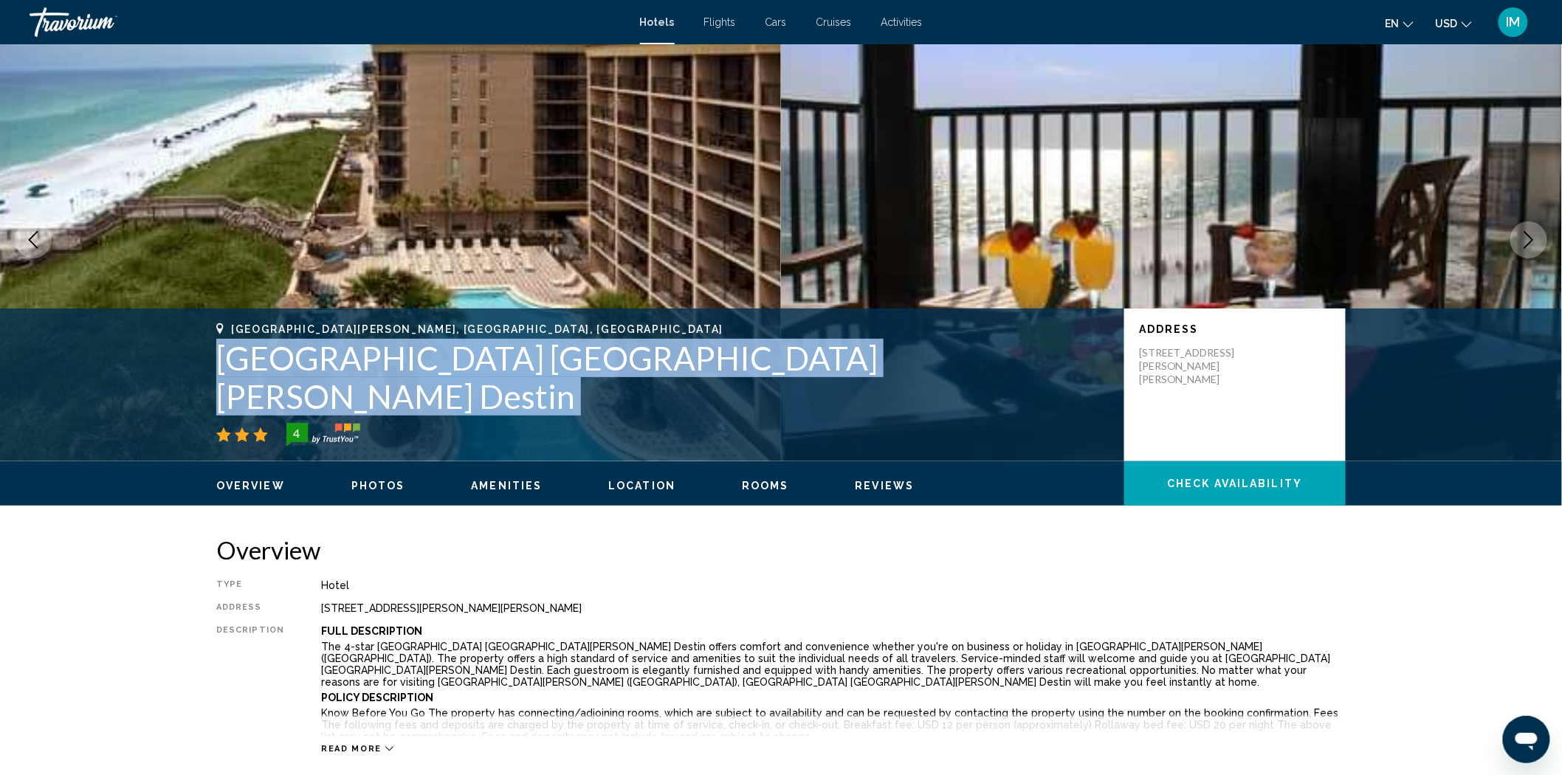
drag, startPoint x: 204, startPoint y: 418, endPoint x: 227, endPoint y: 385, distance: 39.3
click at [227, 385] on div "[GEOGRAPHIC_DATA][PERSON_NAME], [GEOGRAPHIC_DATA], [GEOGRAPHIC_DATA] [GEOGRAPHI…" at bounding box center [781, 384] width 1188 height 123
copy div "[GEOGRAPHIC_DATA] [GEOGRAPHIC_DATA][PERSON_NAME] Destin"
